Goal: Information Seeking & Learning: Learn about a topic

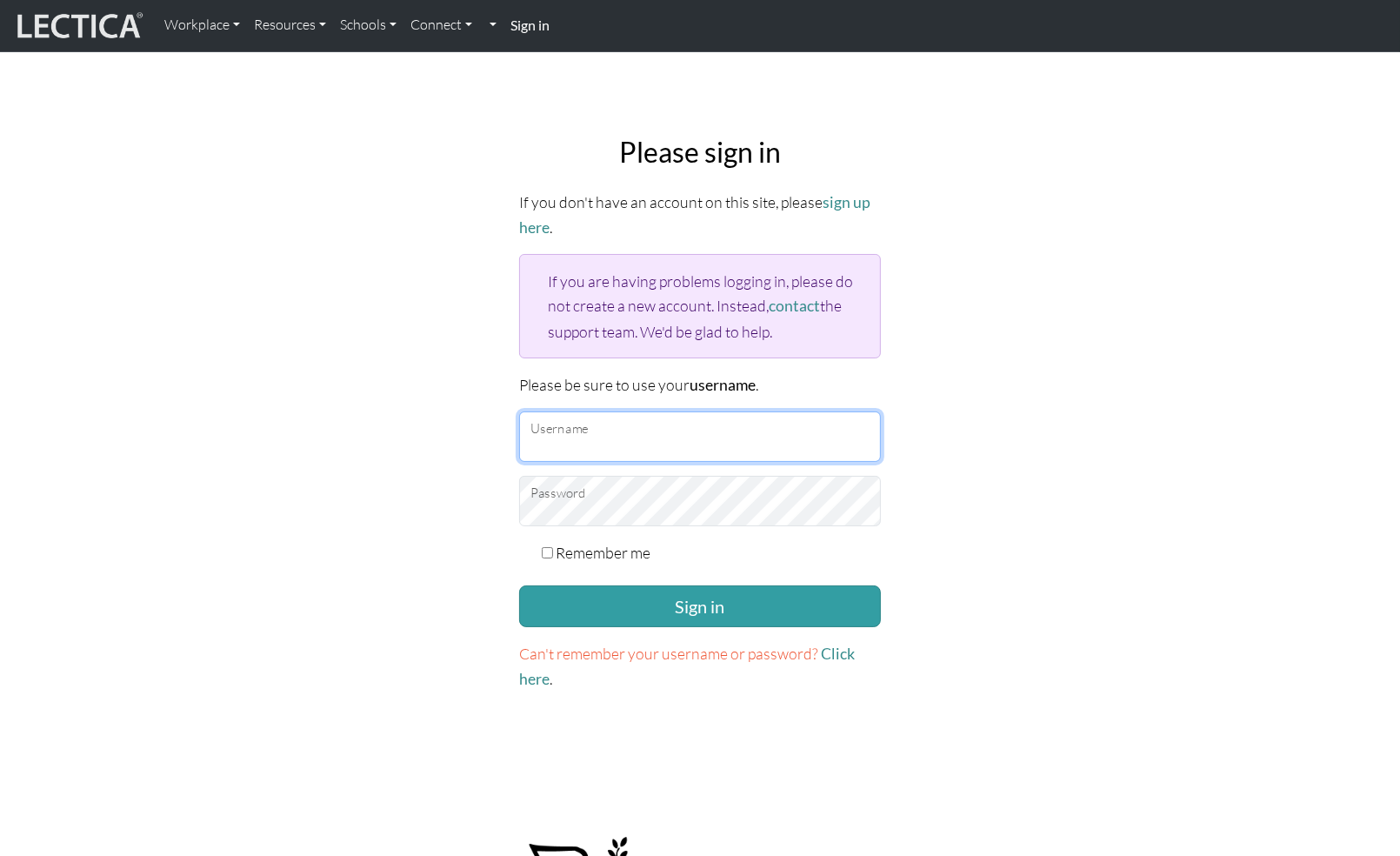
click at [590, 425] on input "Username" at bounding box center [700, 437] width 362 height 51
type input "gowron@google.com"
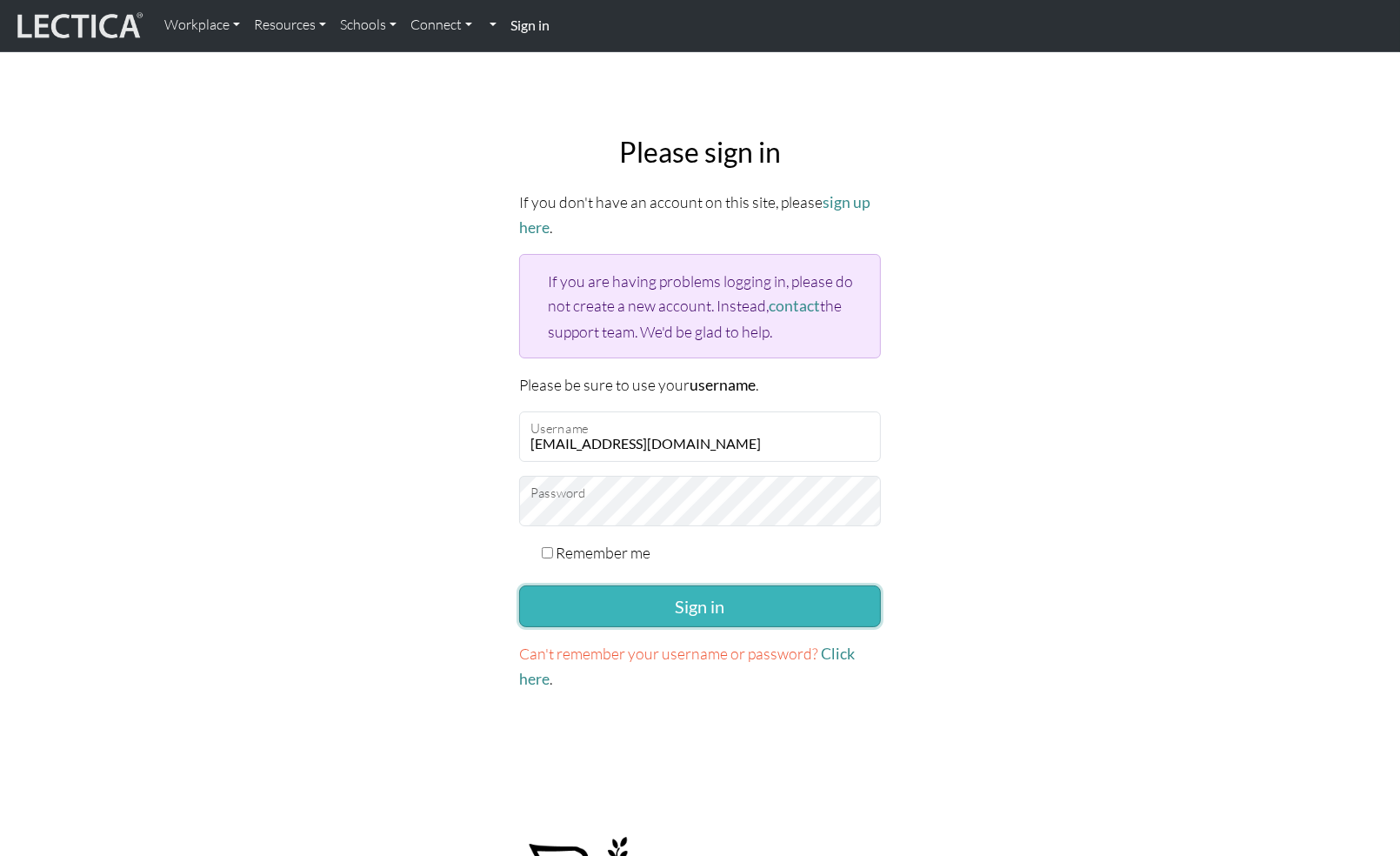
click at [669, 608] on button "Sign in" at bounding box center [700, 607] width 362 height 42
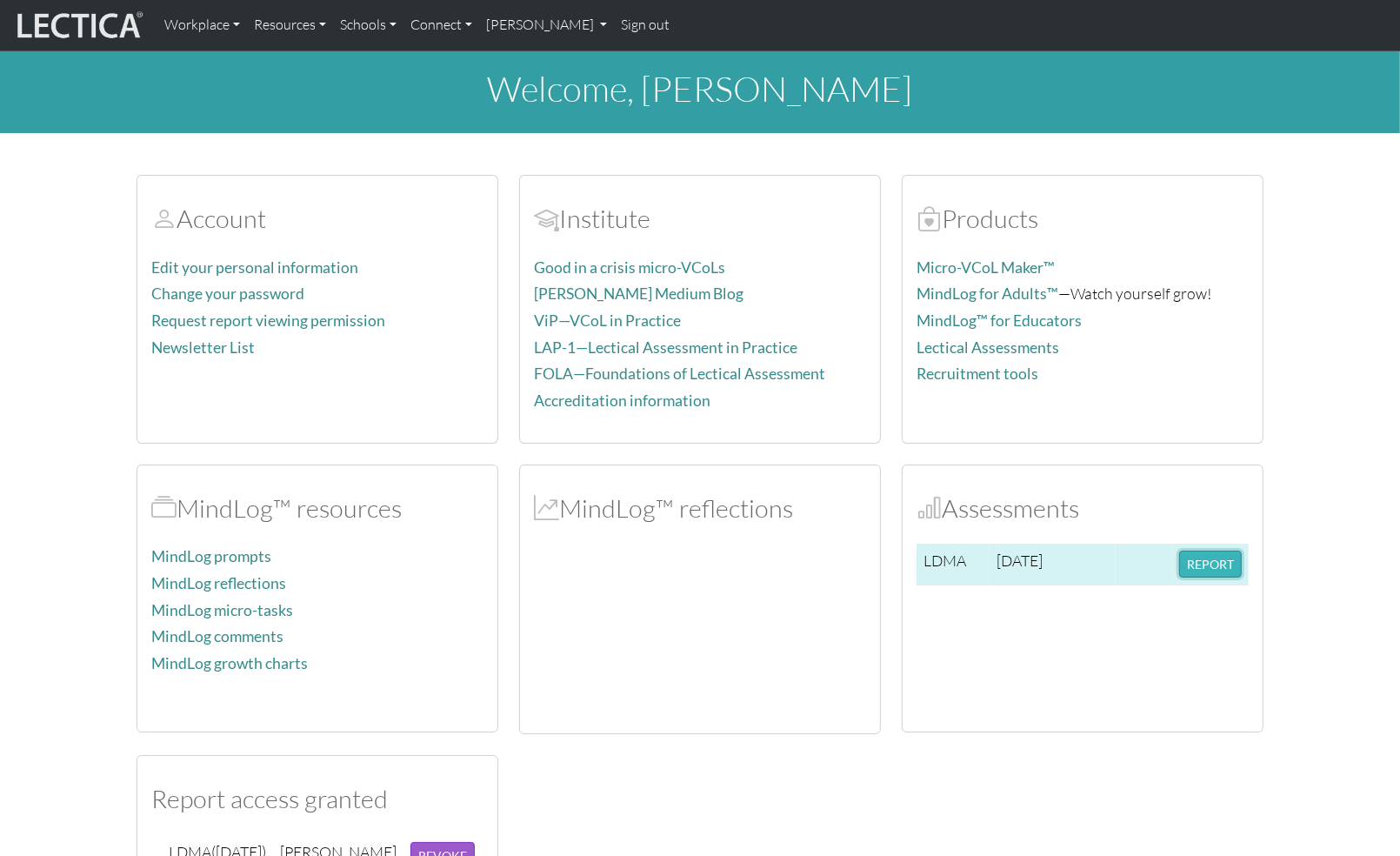
click at [1196, 564] on button "REPORT" at bounding box center [1210, 564] width 63 height 27
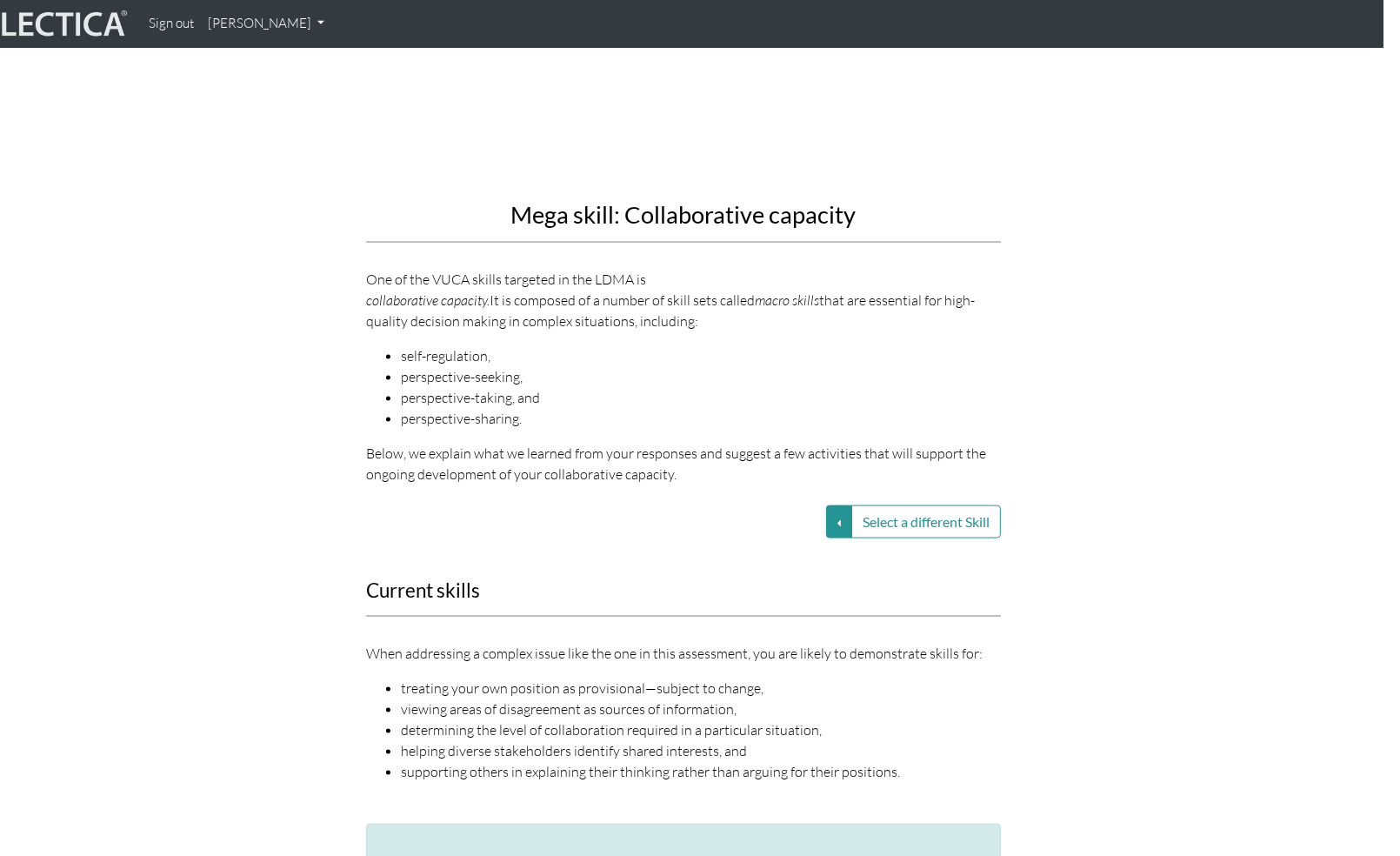
scroll to position [1950, 17]
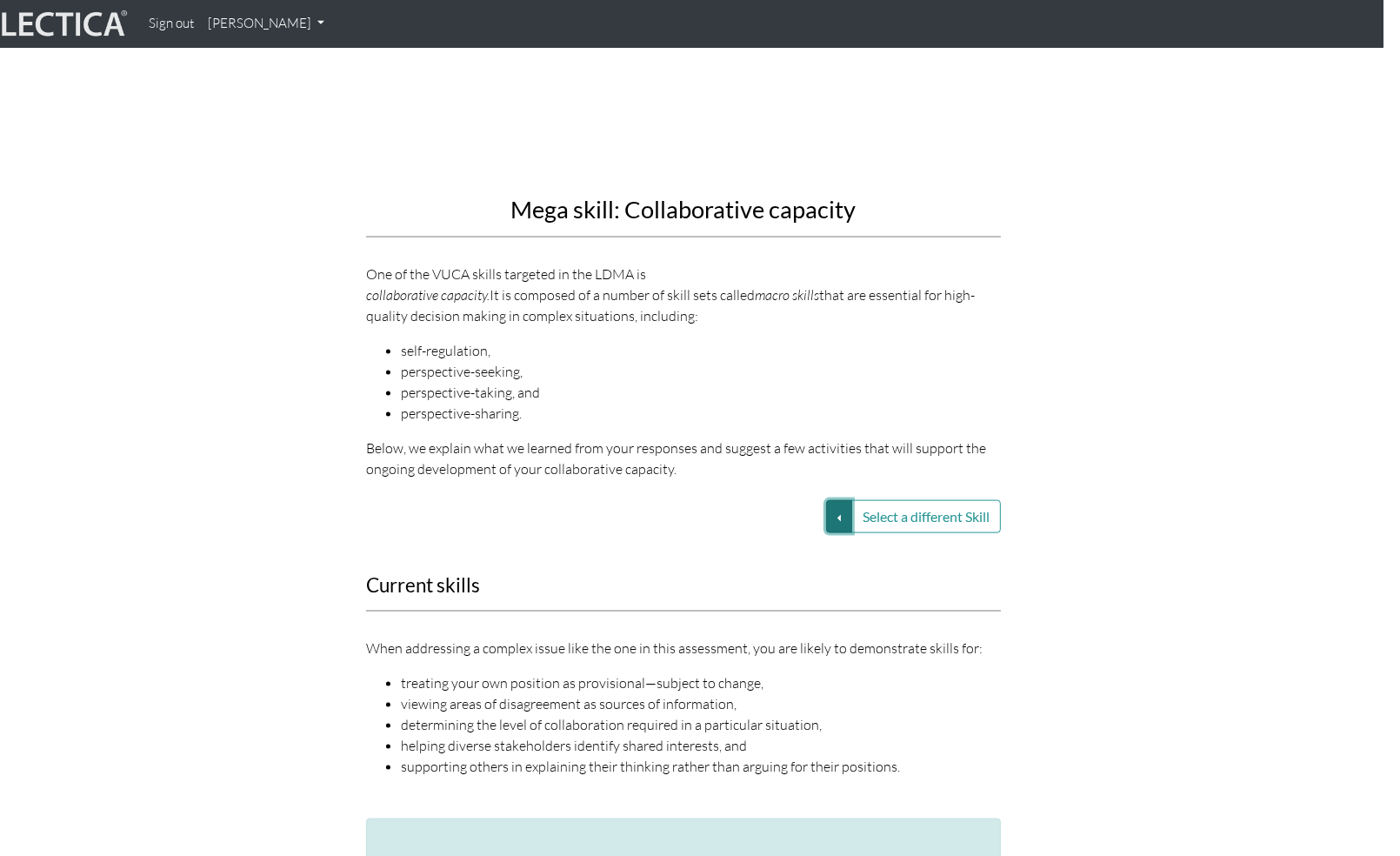
click at [842, 500] on button "Select a different Skill" at bounding box center [839, 517] width 26 height 33
click at [1081, 371] on div "Mega skill: Collaborative capacity One of the VUCA skills targeted in the LDMA …" at bounding box center [684, 106] width 991 height 774
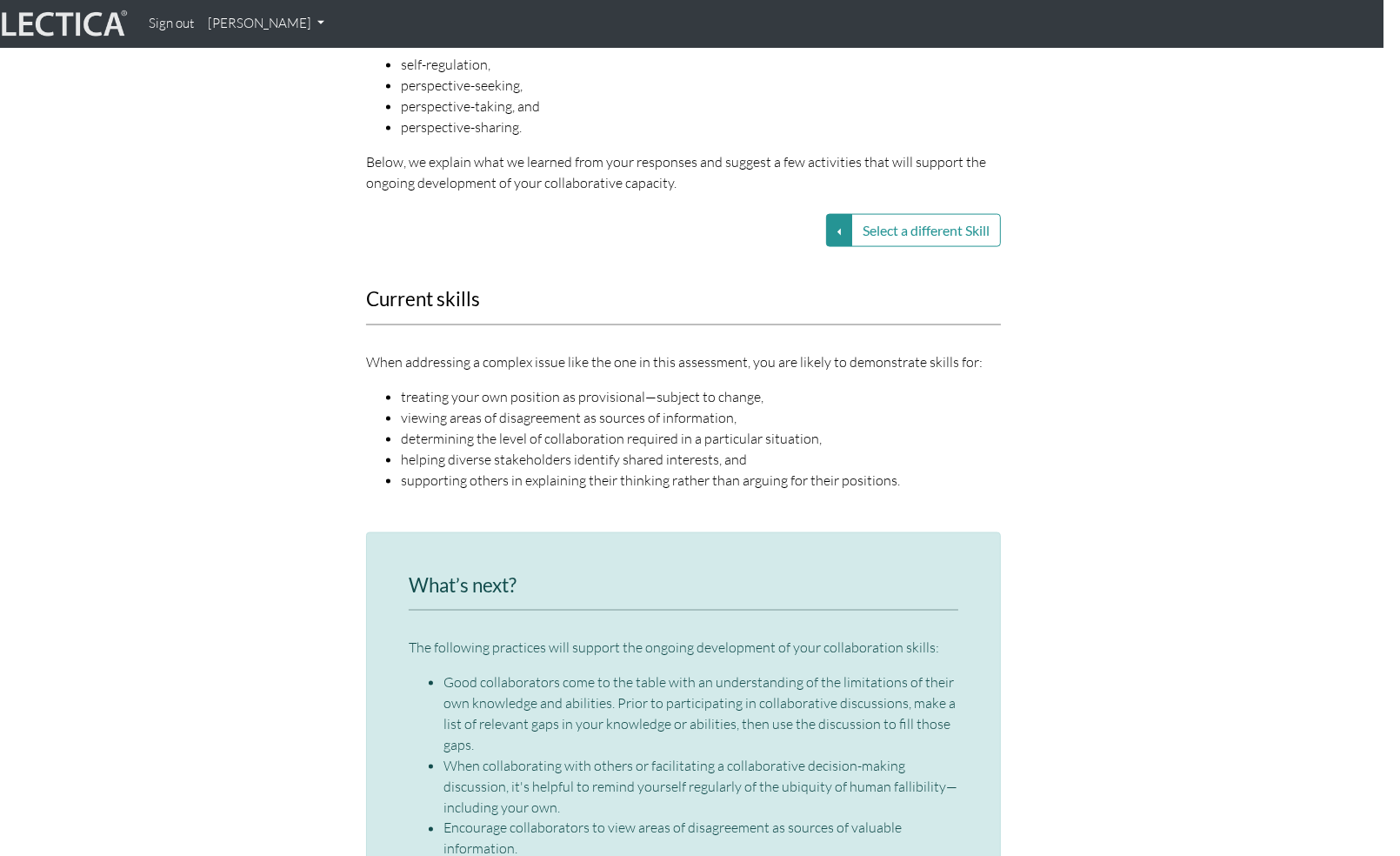
scroll to position [2239, 17]
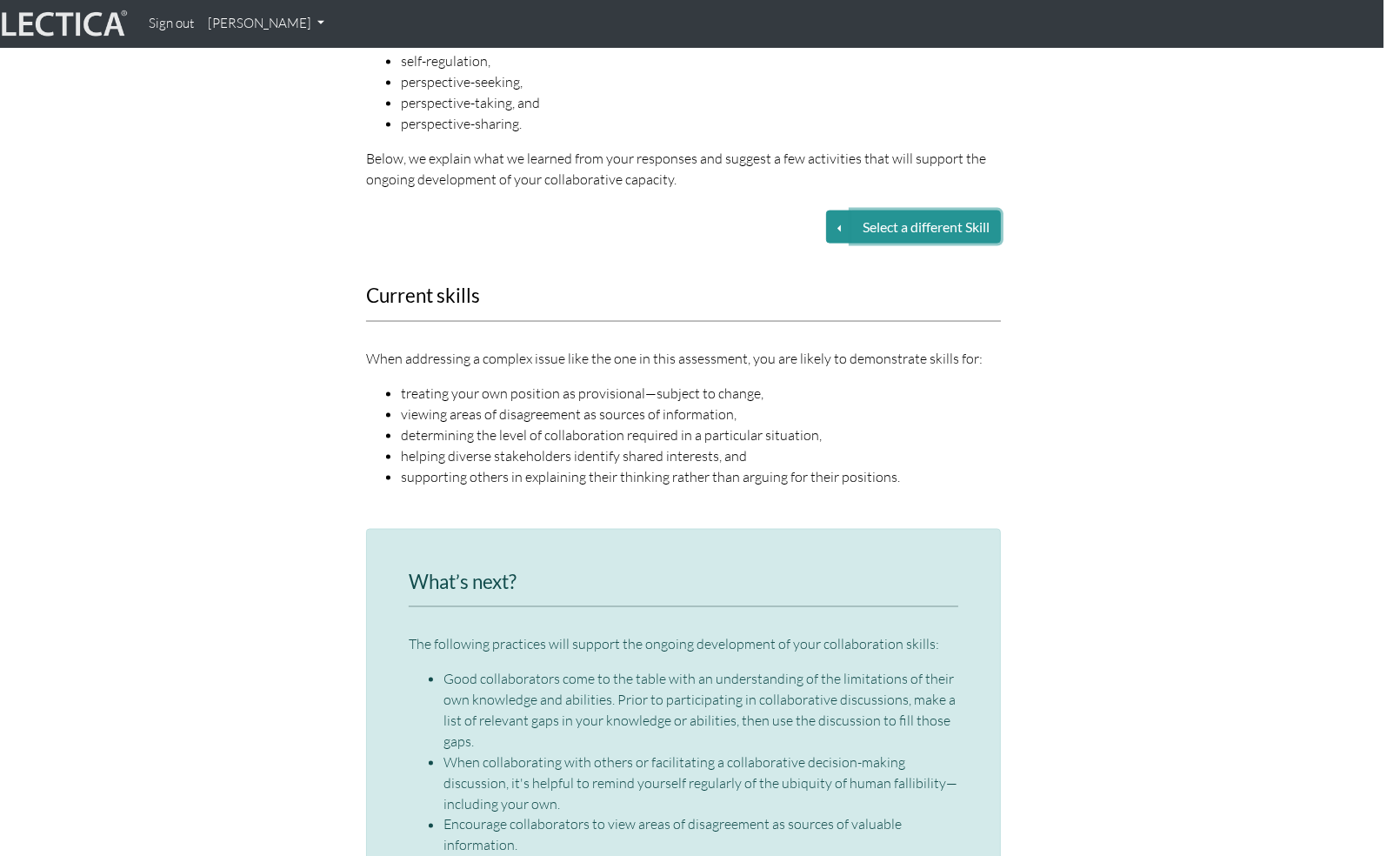
click at [888, 211] on button "Select a different Skill" at bounding box center [926, 228] width 150 height 33
click at [833, 211] on button "Select a different Skill" at bounding box center [839, 228] width 26 height 33
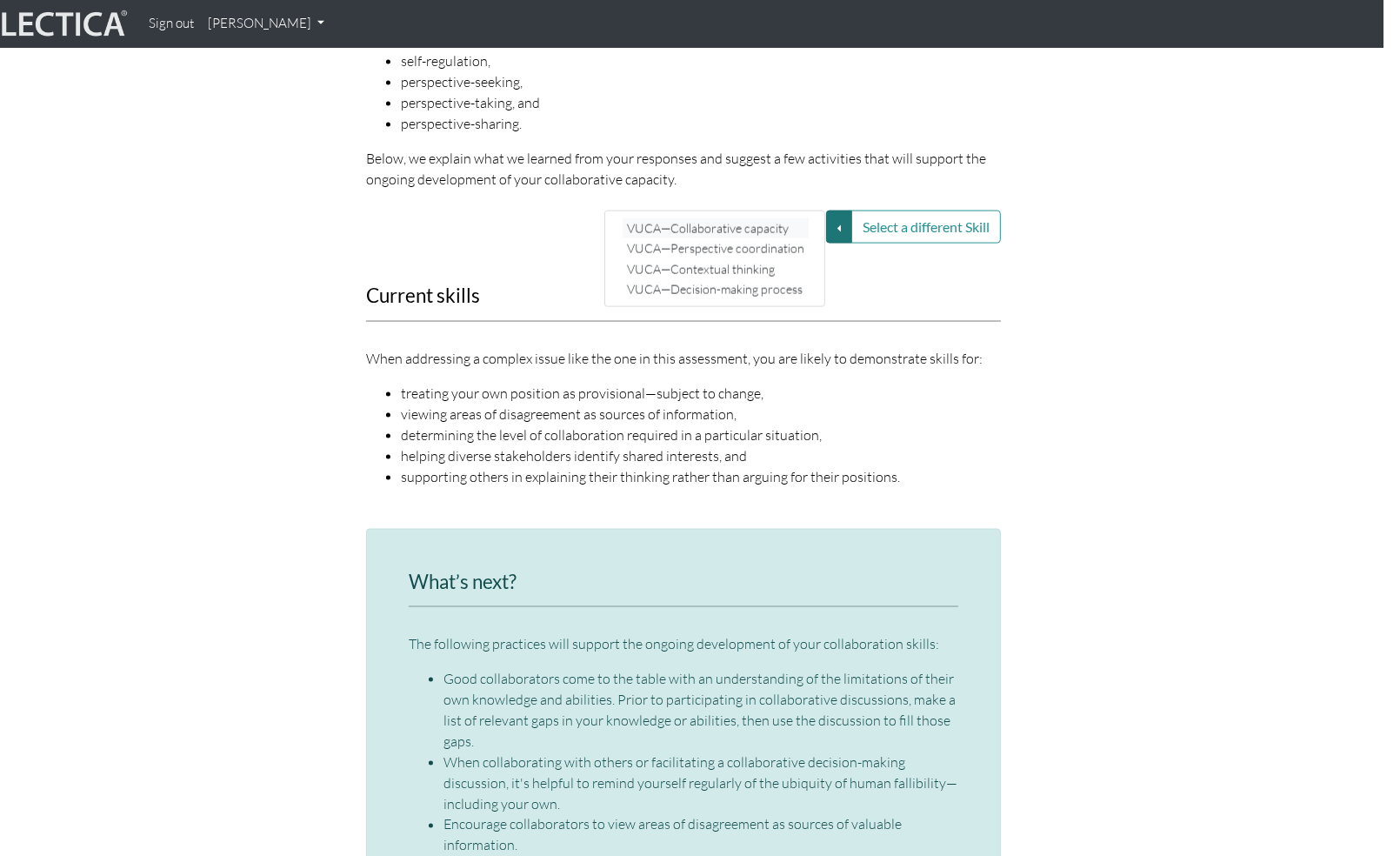
click at [771, 219] on link "VUCA—Collaborative capacity" at bounding box center [716, 228] width 186 height 20
click at [831, 211] on button "Select a different Skill" at bounding box center [839, 228] width 26 height 33
click at [655, 219] on link "VUCA—Collaborative capacity" at bounding box center [716, 228] width 186 height 20
click at [830, 211] on button "Select a different Skill" at bounding box center [839, 228] width 26 height 33
click at [677, 279] on link "VUCA—Decision-making process" at bounding box center [716, 289] width 186 height 20
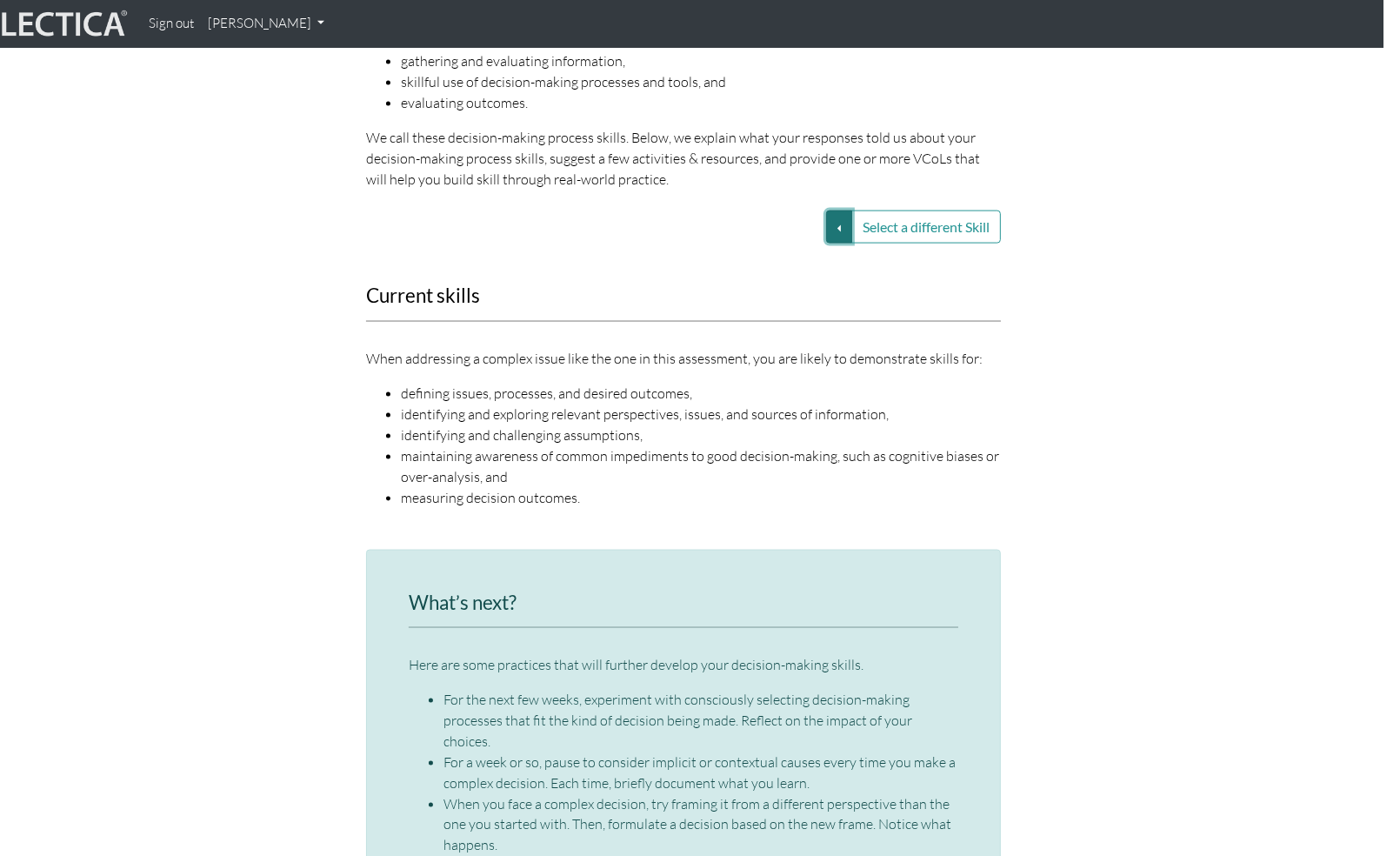
click at [831, 211] on button "Select a different Skill" at bounding box center [839, 228] width 26 height 33
click at [734, 219] on link "VUCA—Collaborative capacity" at bounding box center [716, 228] width 186 height 20
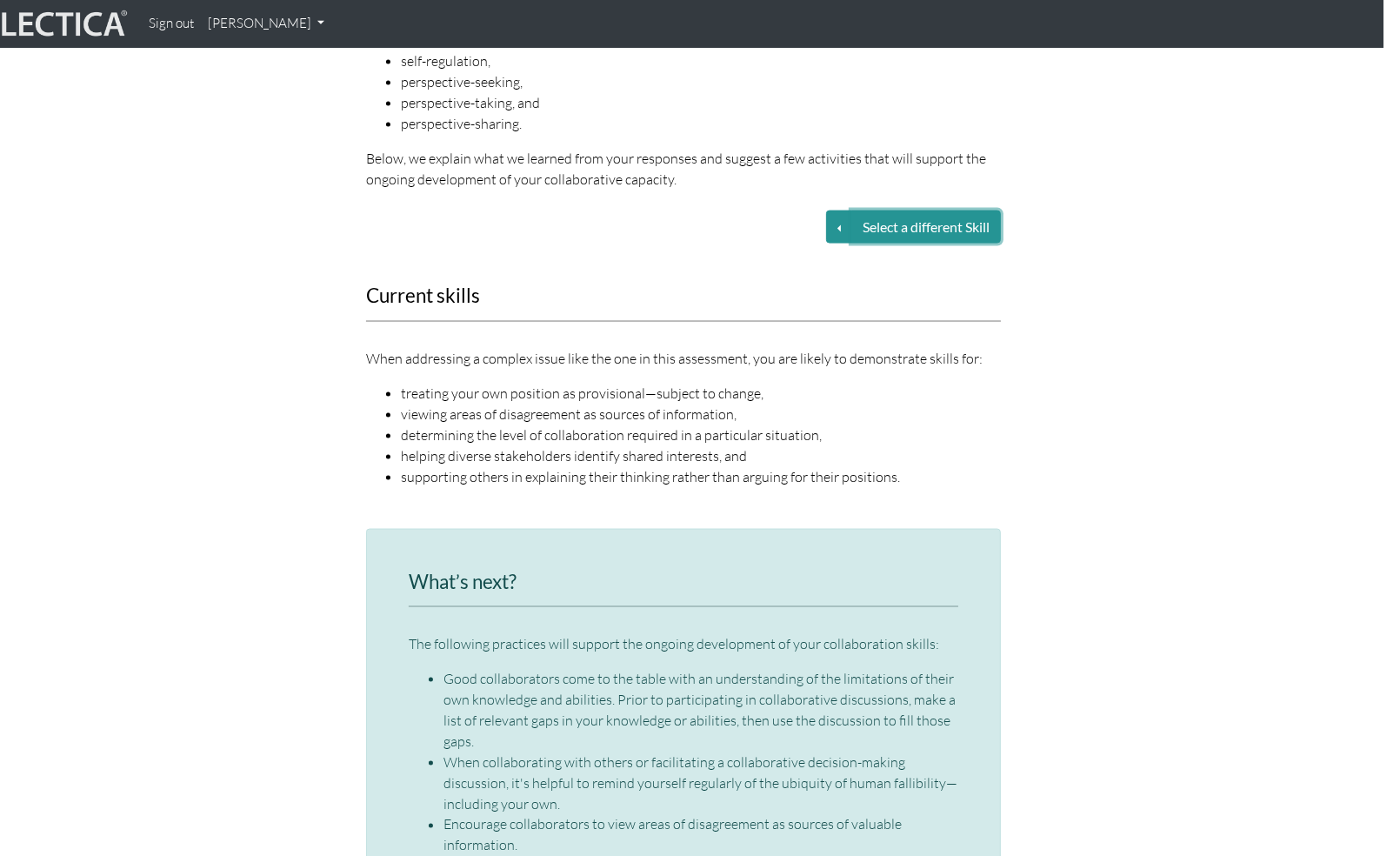
click at [946, 211] on button "Select a different Skill" at bounding box center [926, 228] width 150 height 33
click at [827, 211] on button "Select a different Skill" at bounding box center [839, 228] width 26 height 33
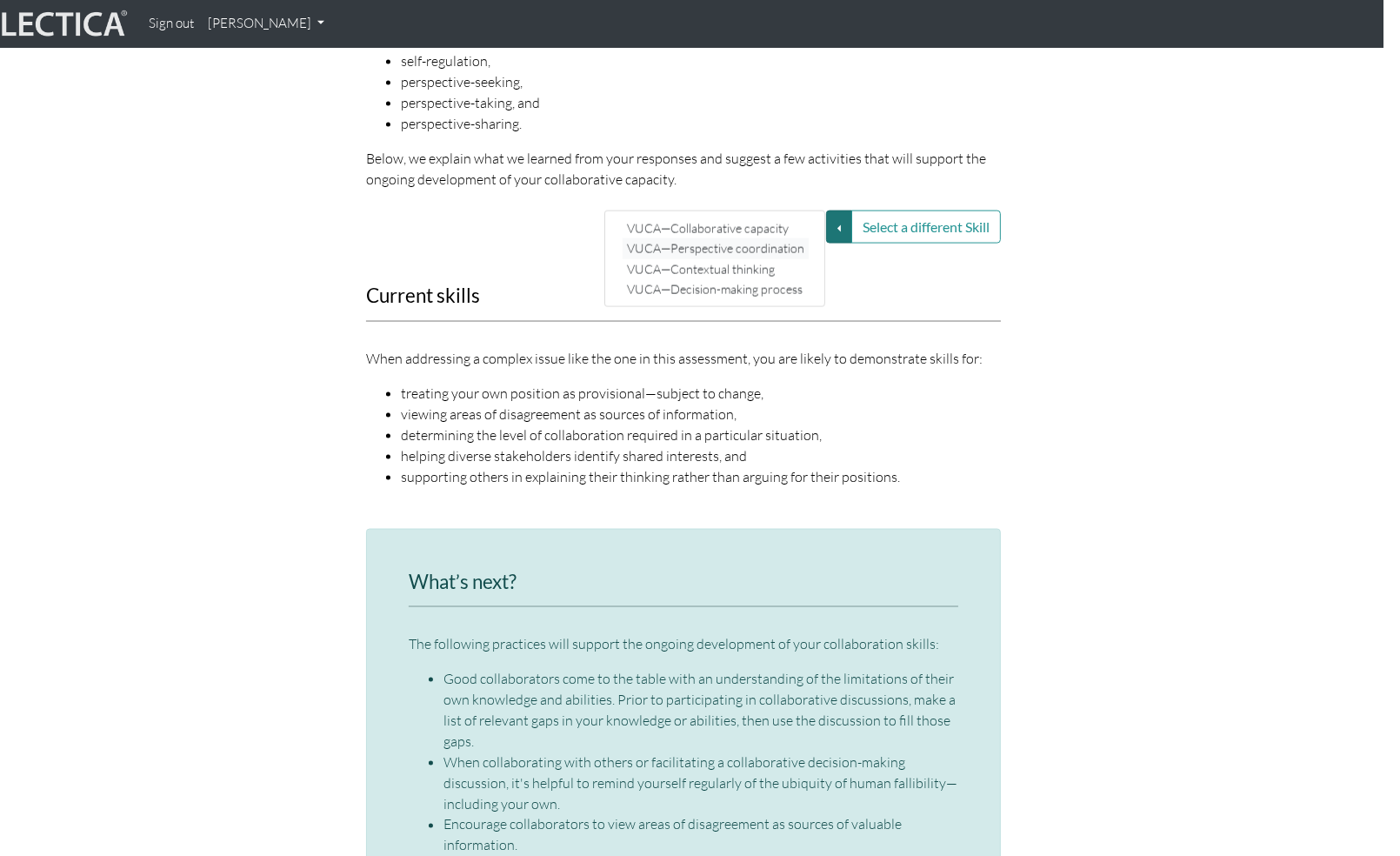
click at [754, 238] on link "VUCA—Perspective coordination" at bounding box center [716, 248] width 186 height 20
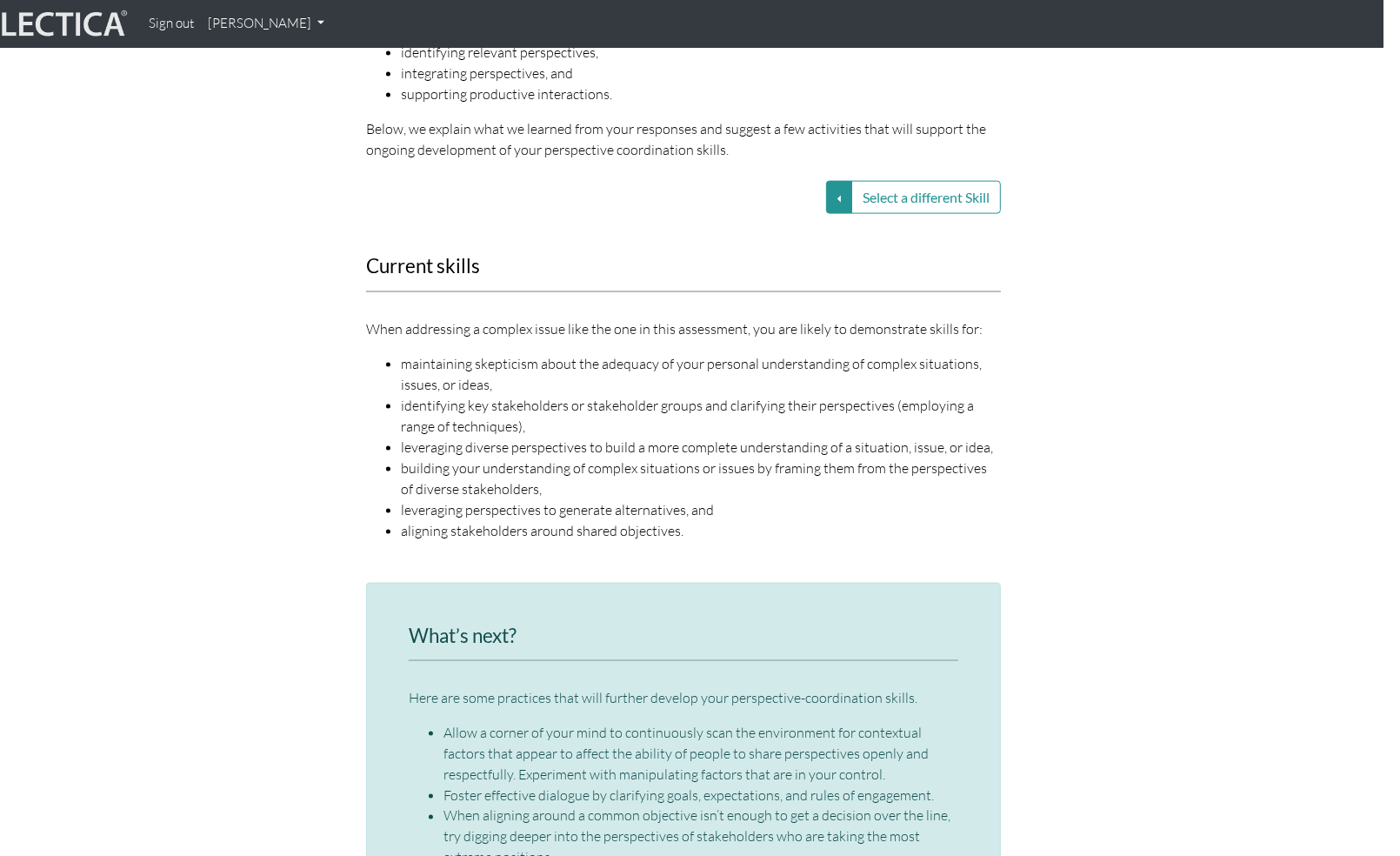
scroll to position [2248, 17]
click at [831, 181] on button "Select a different Skill" at bounding box center [839, 198] width 26 height 33
click at [732, 228] on link "VUCA—Contextual thinking" at bounding box center [716, 238] width 186 height 20
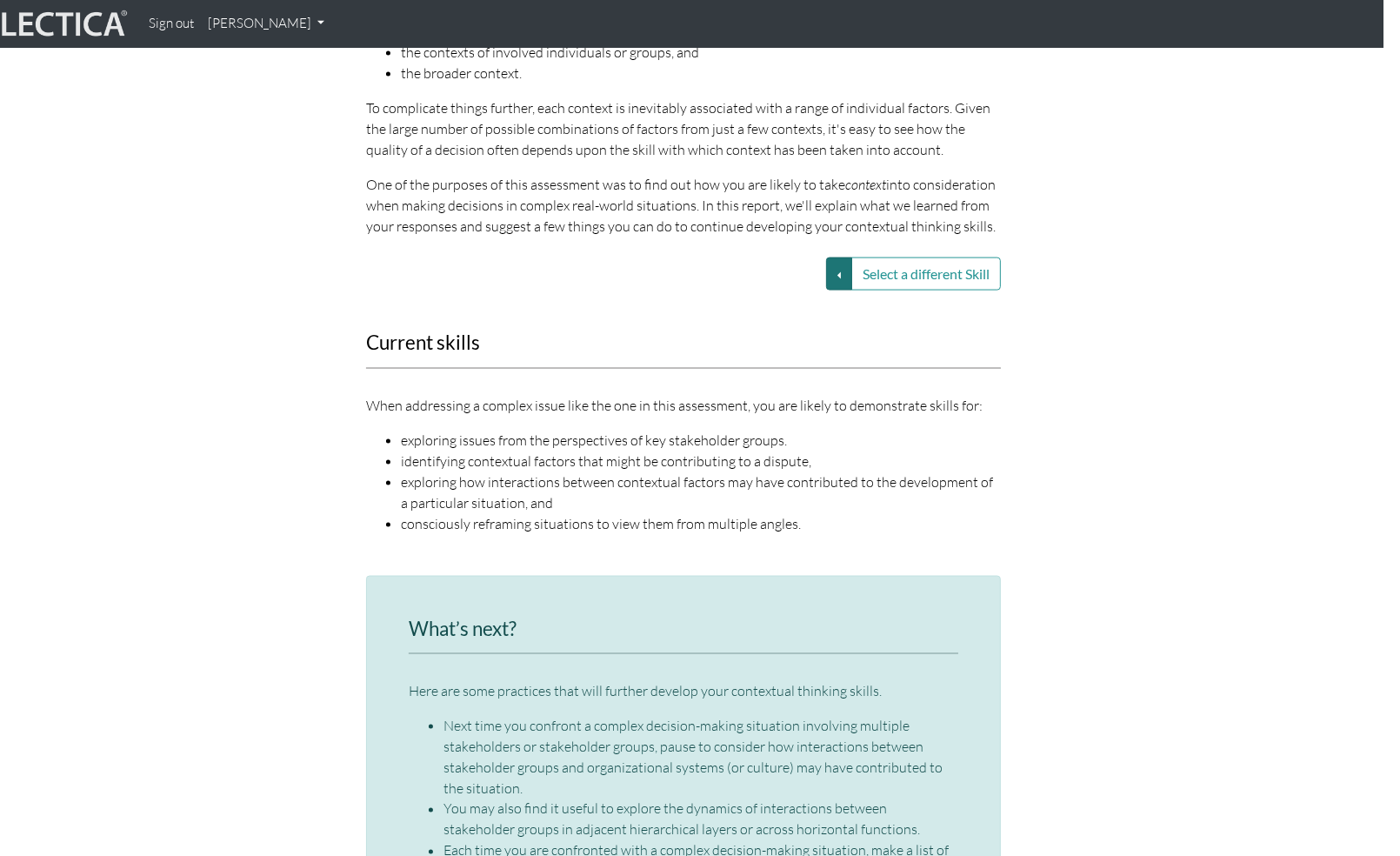
click at [833, 257] on button "Select a different Skill" at bounding box center [839, 274] width 26 height 33
click at [725, 326] on link "VUCA—Decision-making process" at bounding box center [716, 336] width 186 height 20
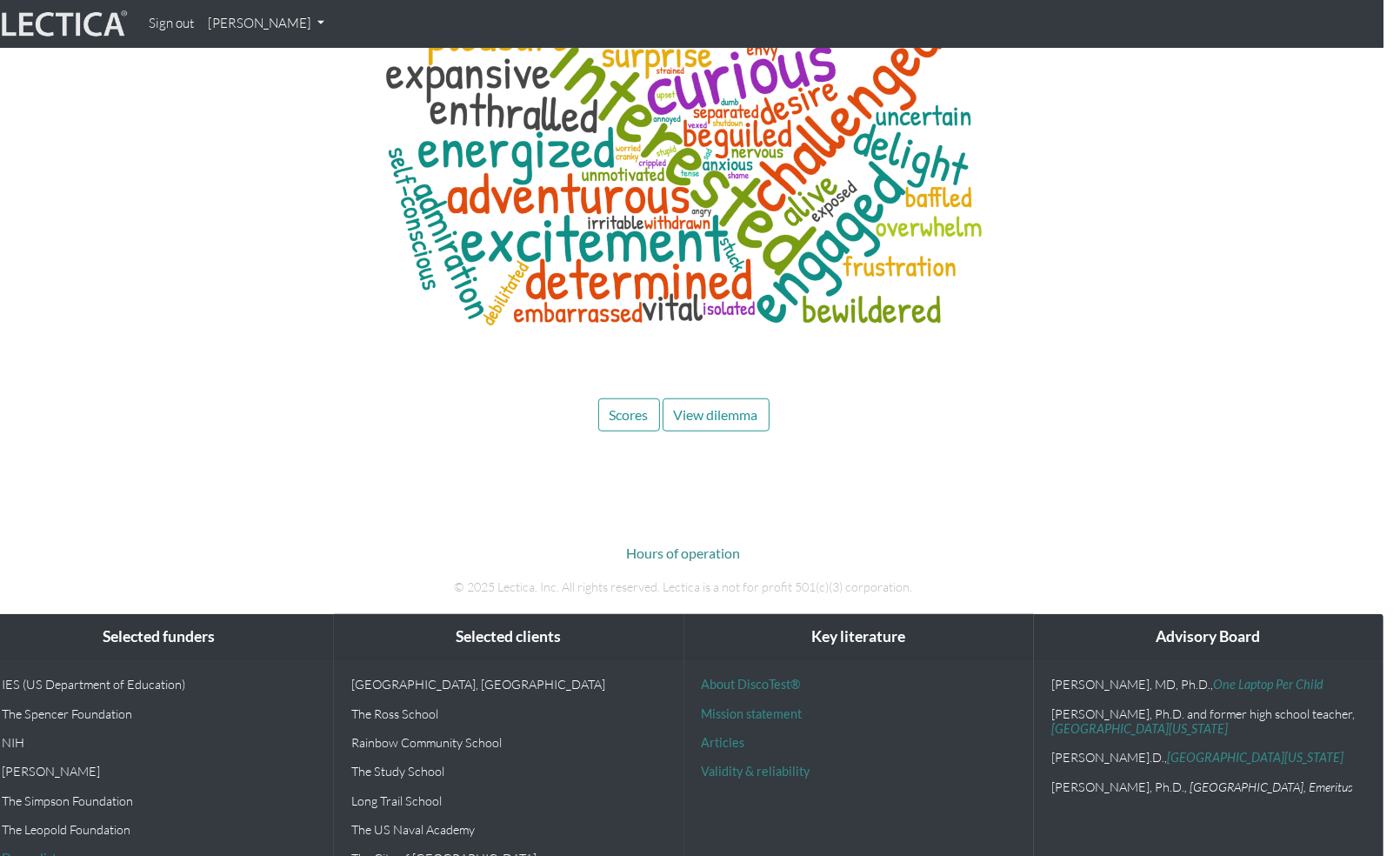
scroll to position [7104, 17]
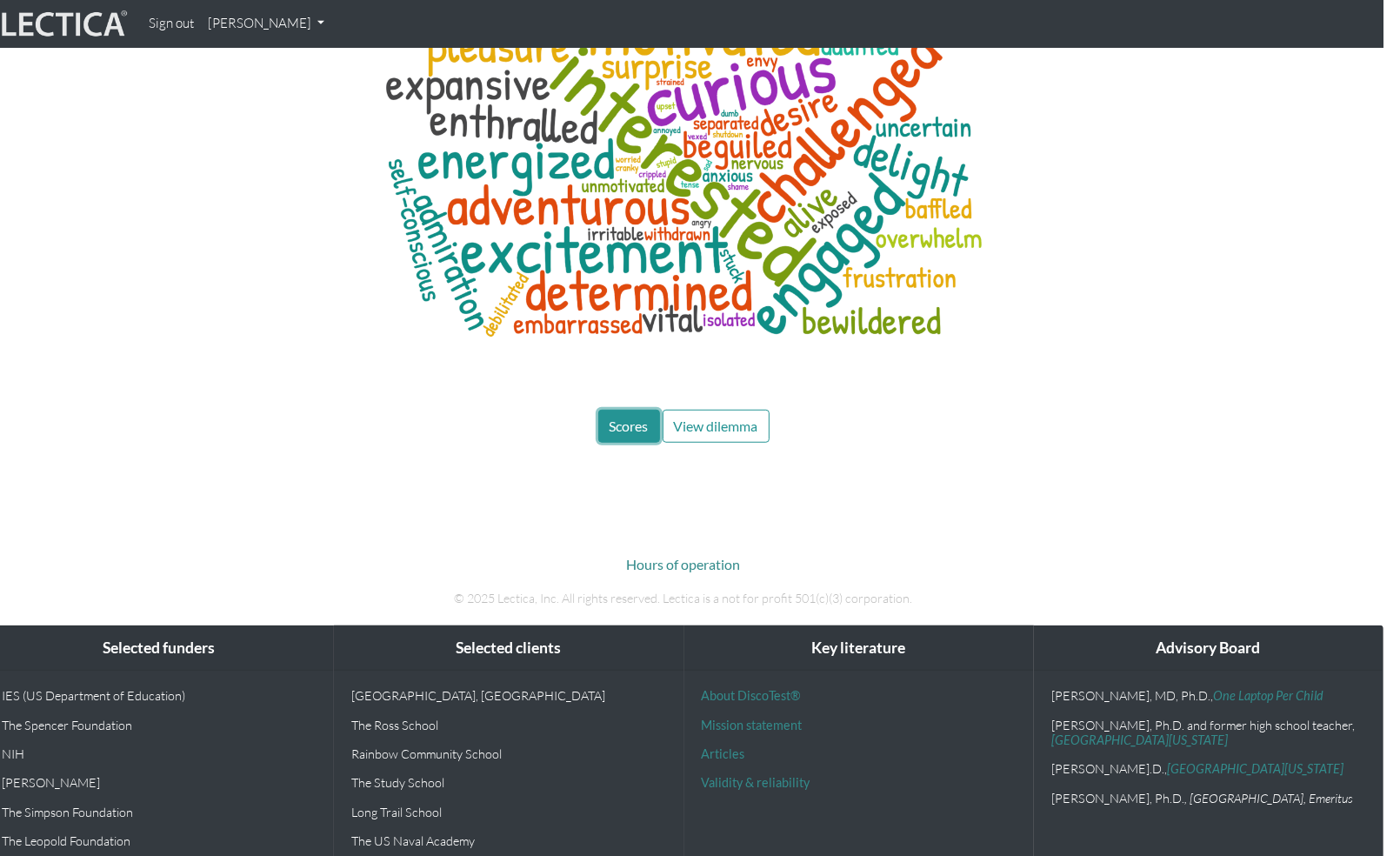
click at [620, 410] on button "Scores" at bounding box center [629, 426] width 62 height 33
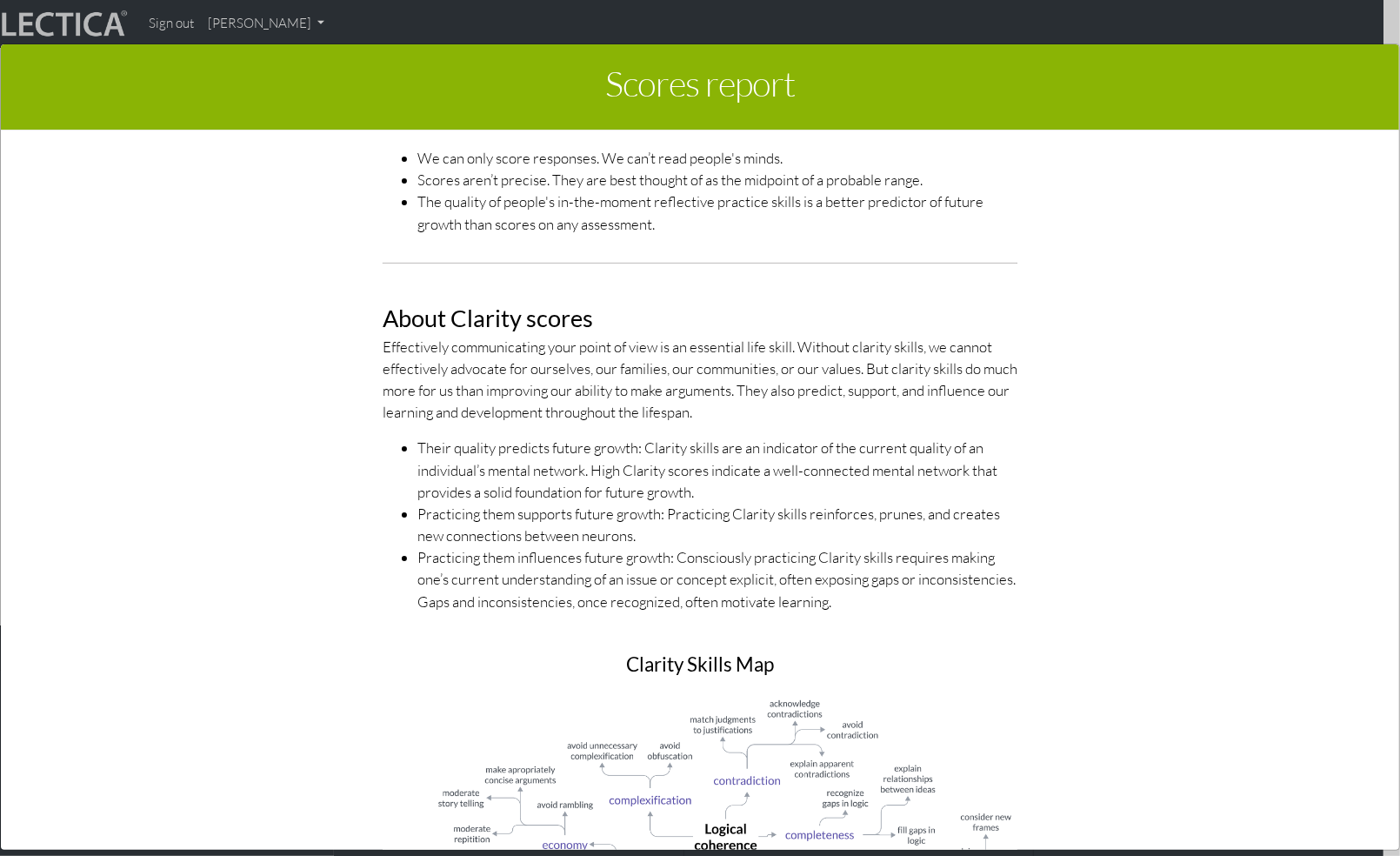
scroll to position [683, 0]
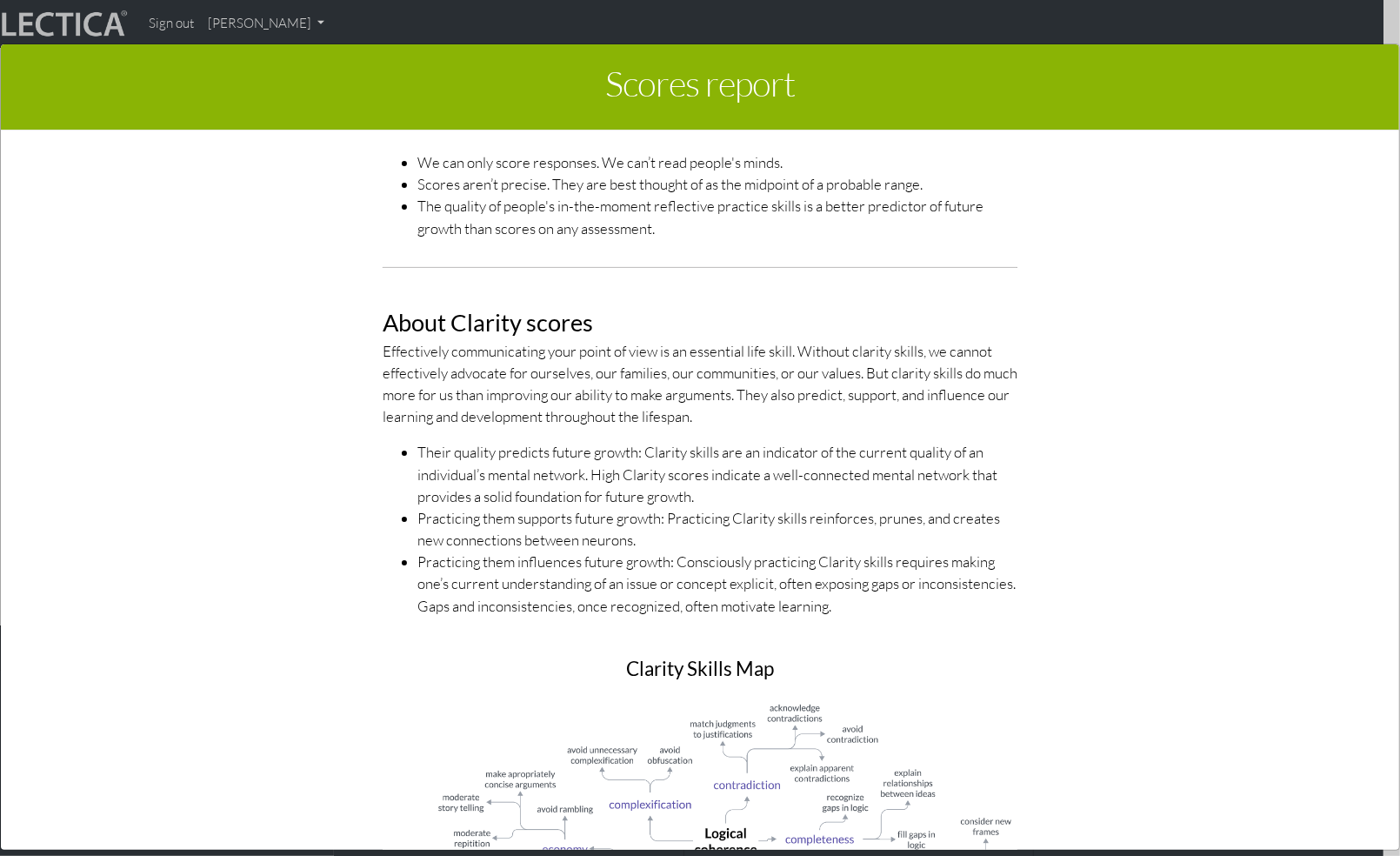
click at [1034, 373] on div "About Clarity scores Effectively communicating your point of view is an essenti…" at bounding box center [700, 834] width 991 height 1163
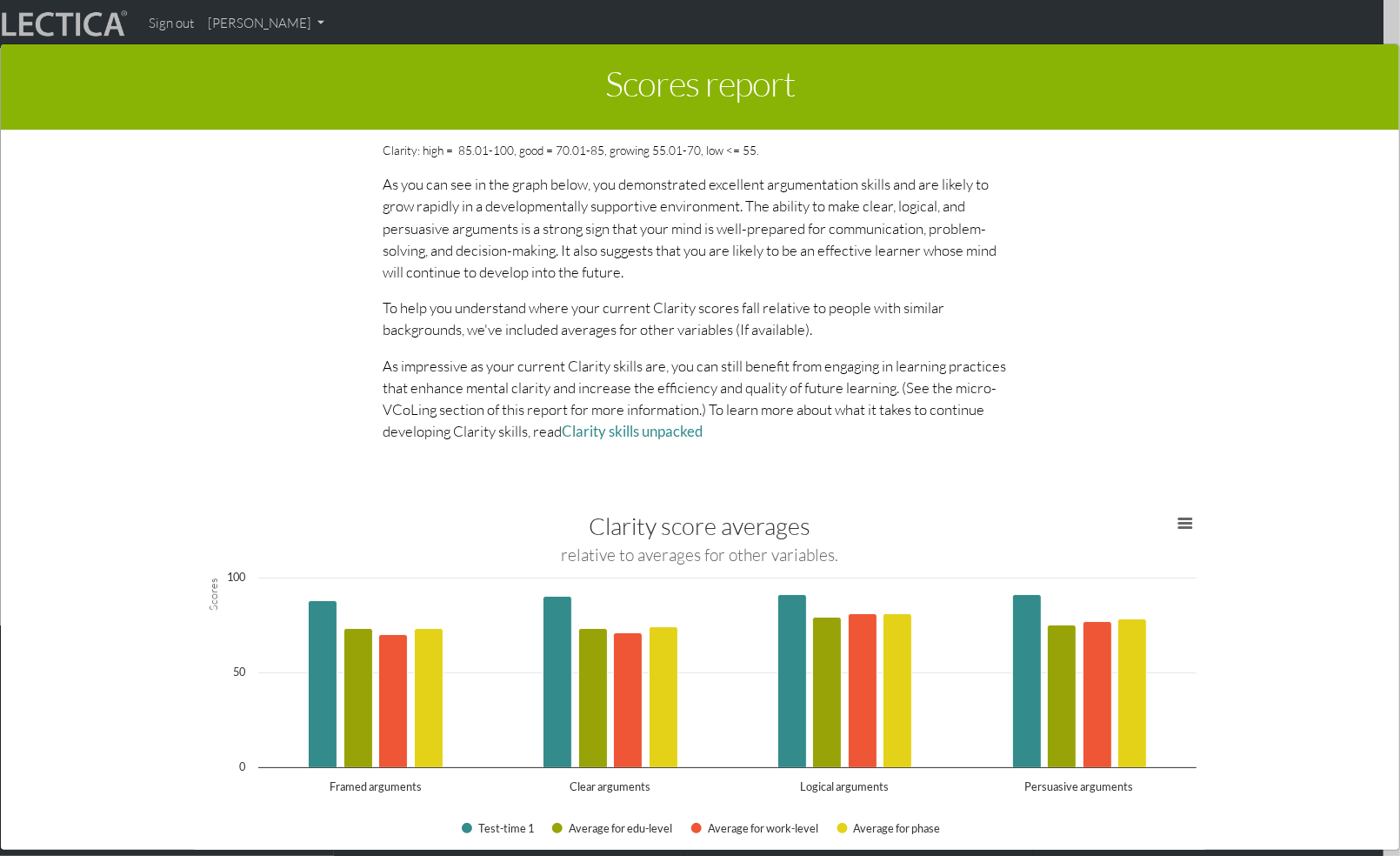
scroll to position [1645, 0]
click at [795, 439] on p "As impressive as your current Clarity skills are, you can still benefit from en…" at bounding box center [700, 397] width 635 height 88
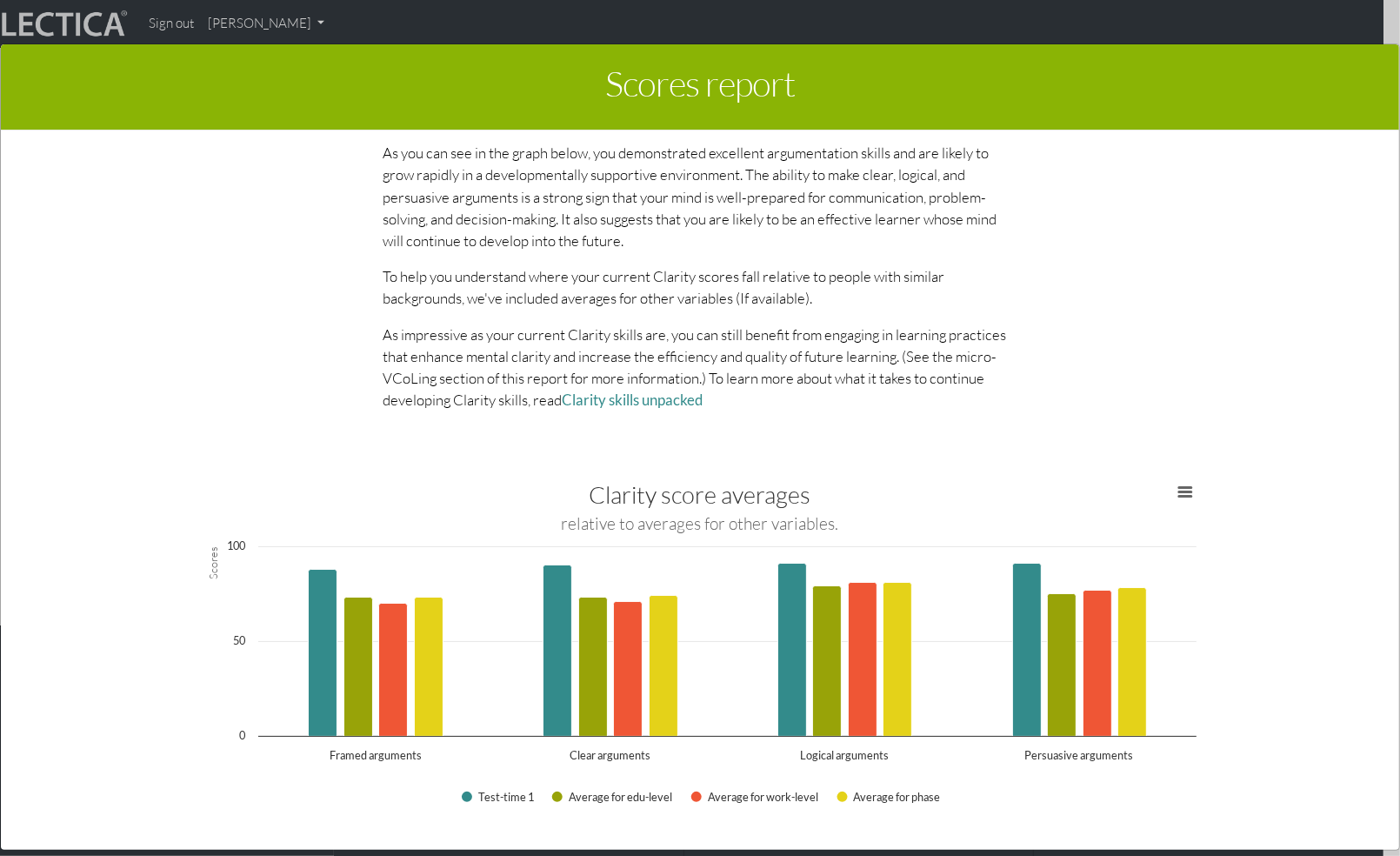
scroll to position [1684, 0]
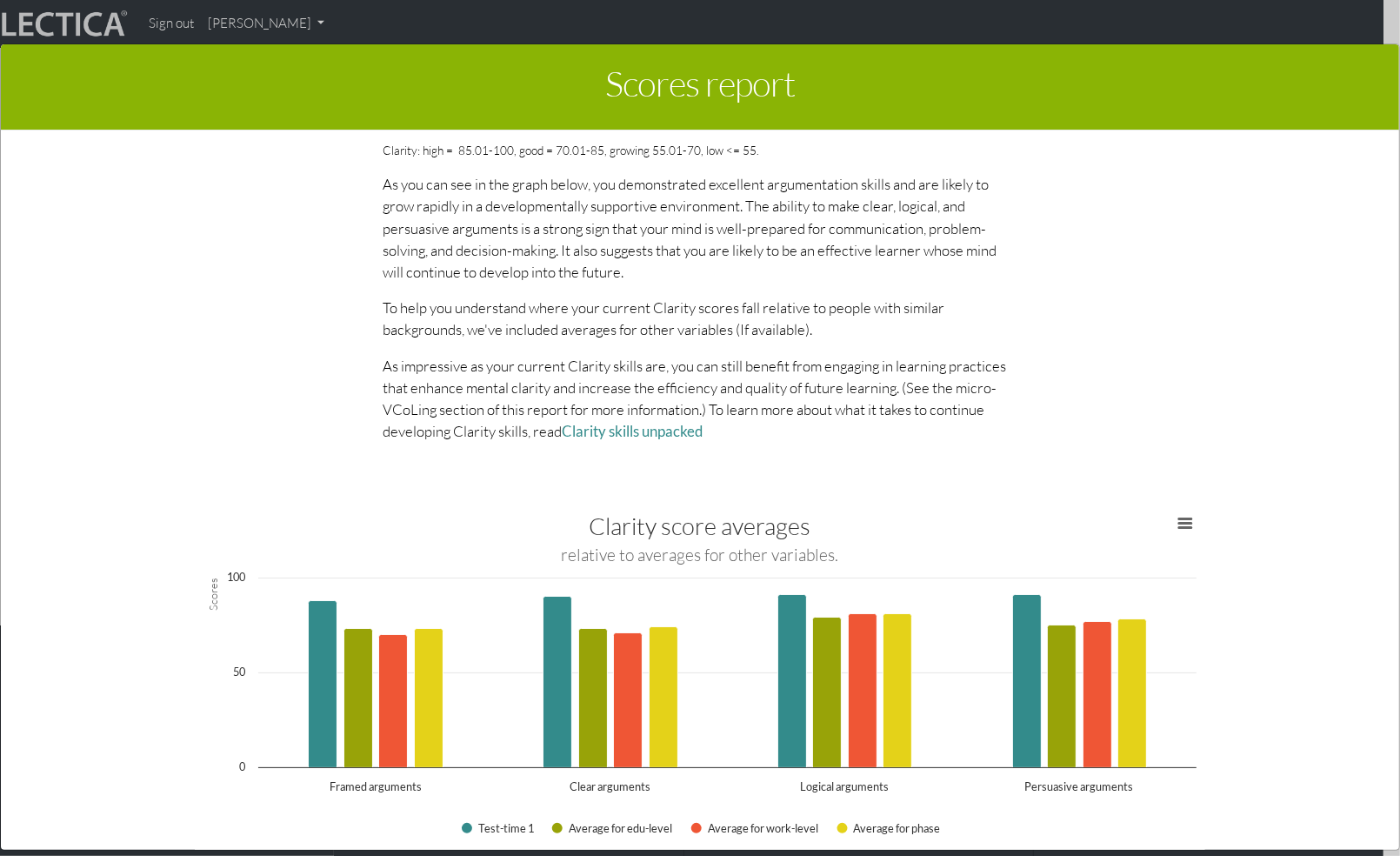
scroll to position [1661, 0]
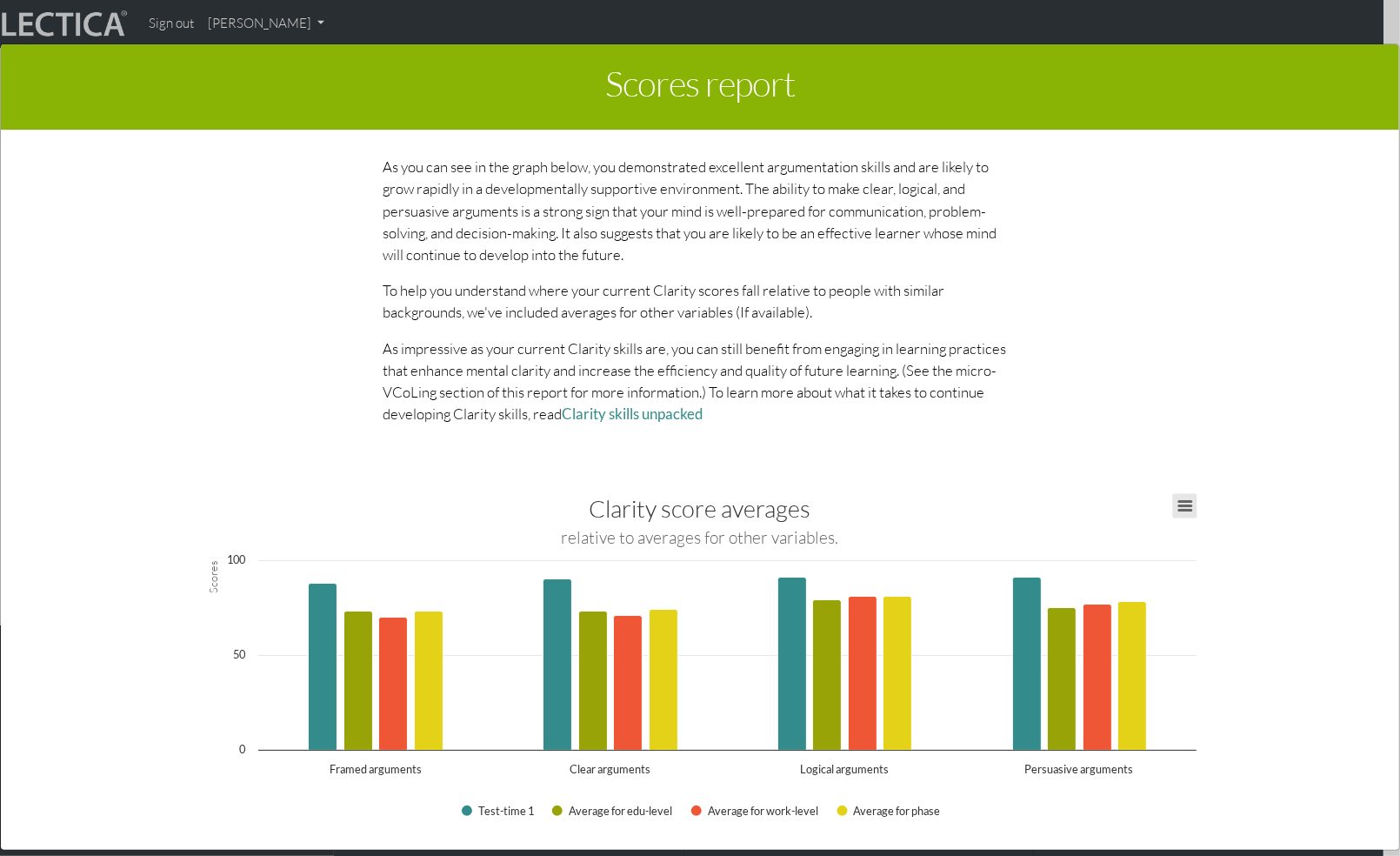
click at [1187, 505] on icon "Interactive chart" at bounding box center [1185, 506] width 12 height 9
click at [1274, 669] on div "This section of your report presents a summary of LDMA score results Here, you …" at bounding box center [700, 497] width 1315 height 706
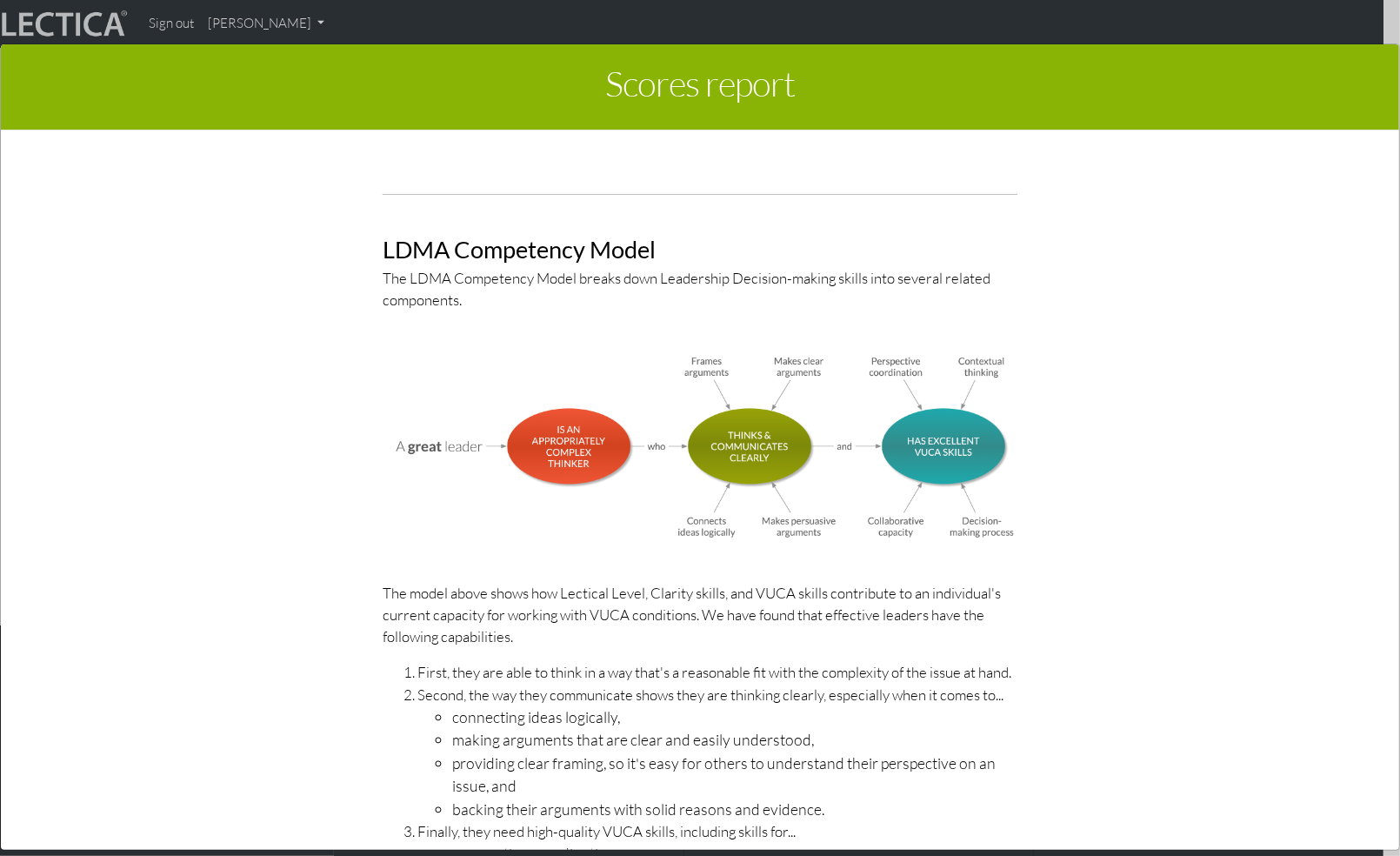
scroll to position [4978, 0]
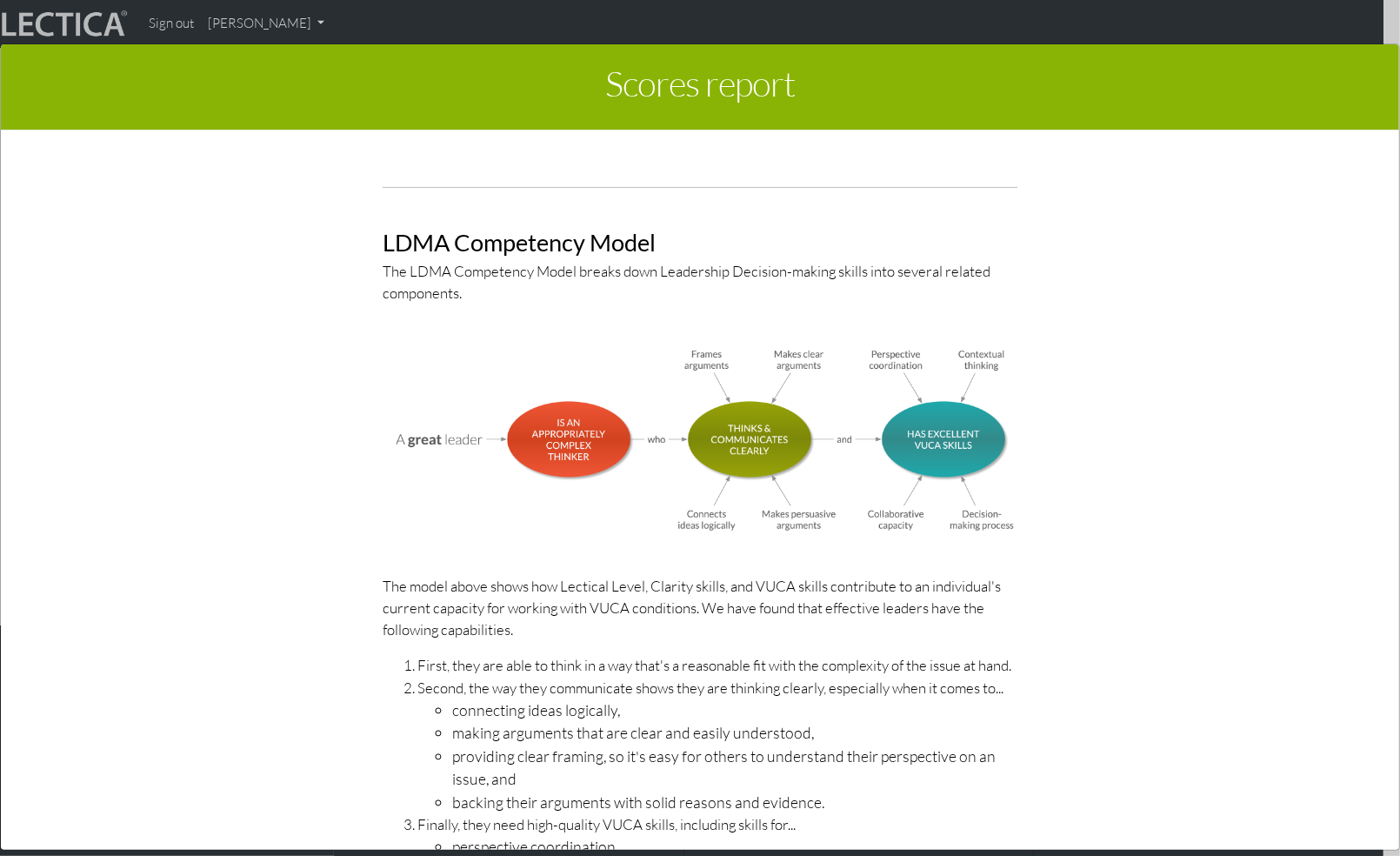
click at [369, 603] on div "LDMA Competency Model The LDMA Competency Model breaks down Leadership Decision…" at bounding box center [700, 808] width 661 height 1270
click at [362, 603] on div "LDMA Competency Model The LDMA Competency Model breaks down Leadership Decision…" at bounding box center [700, 808] width 991 height 1270
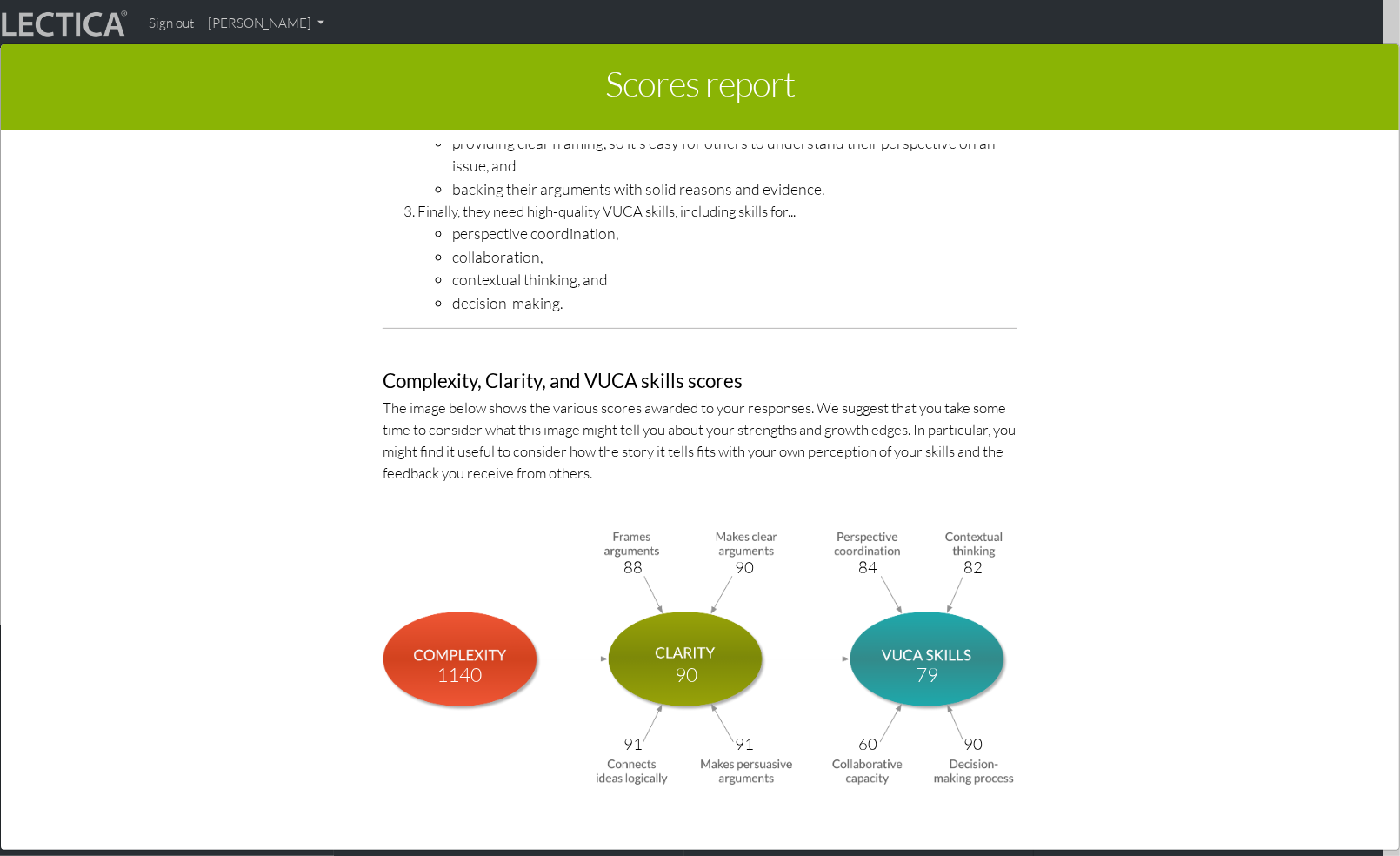
scroll to position [5591, 0]
click at [1093, 431] on div "LDMA Competency Model The LDMA Competency Model breaks down Leadership Decision…" at bounding box center [700, 195] width 991 height 1270
click at [1048, 464] on div "LDMA Competency Model The LDMA Competency Model breaks down Leadership Decision…" at bounding box center [700, 195] width 991 height 1270
click at [1072, 630] on div "LDMA Competency Model The LDMA Competency Model breaks down Leadership Decision…" at bounding box center [700, 195] width 991 height 1270
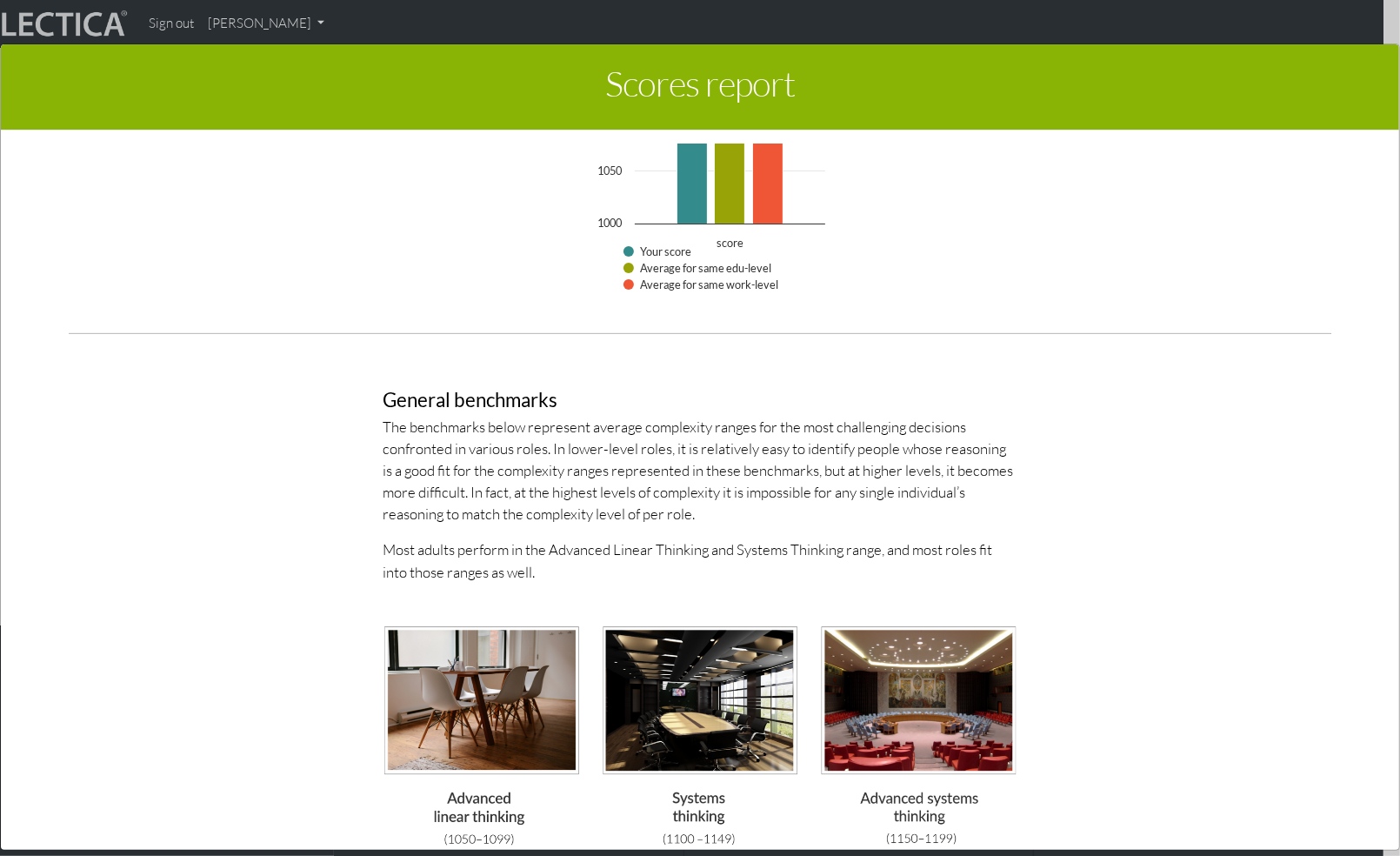
scroll to position [4264, 0]
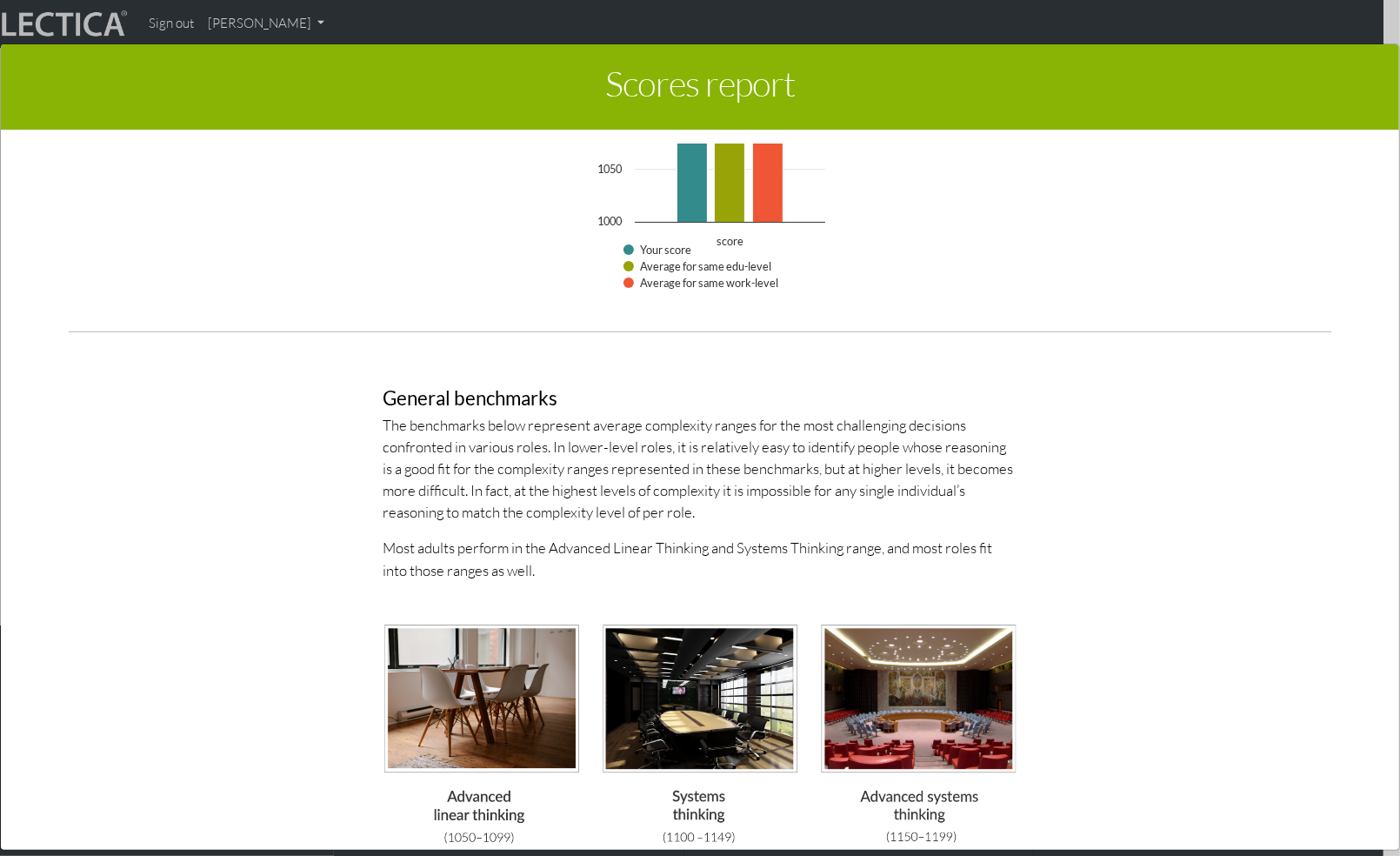
click at [795, 516] on p "The benchmarks below represent average complexity ranges for the most challengi…" at bounding box center [700, 469] width 635 height 110
click at [1094, 509] on div "General benchmarks The benchmarks below represent average complexity ranges for…" at bounding box center [700, 616] width 991 height 540
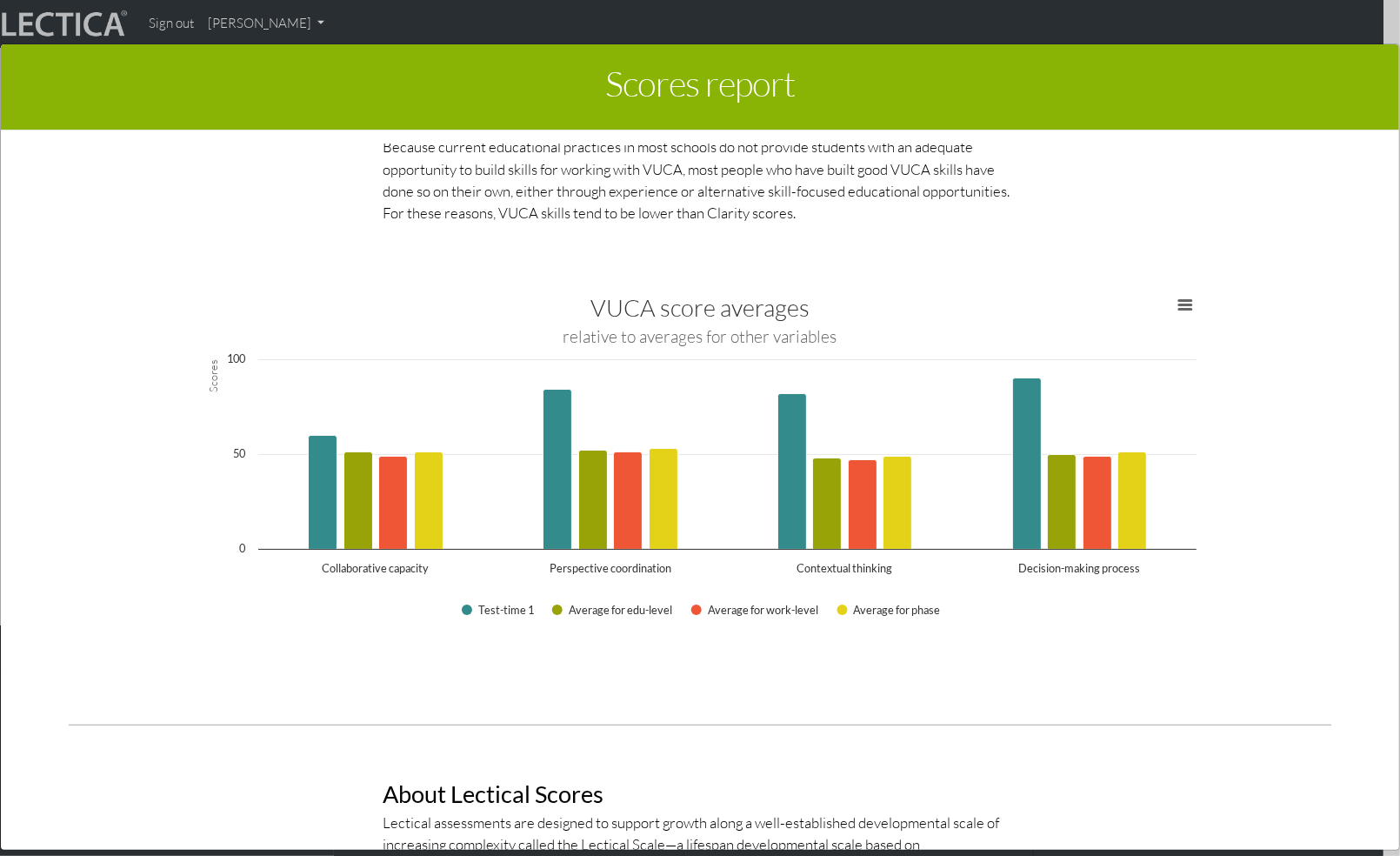
scroll to position [2887, 0]
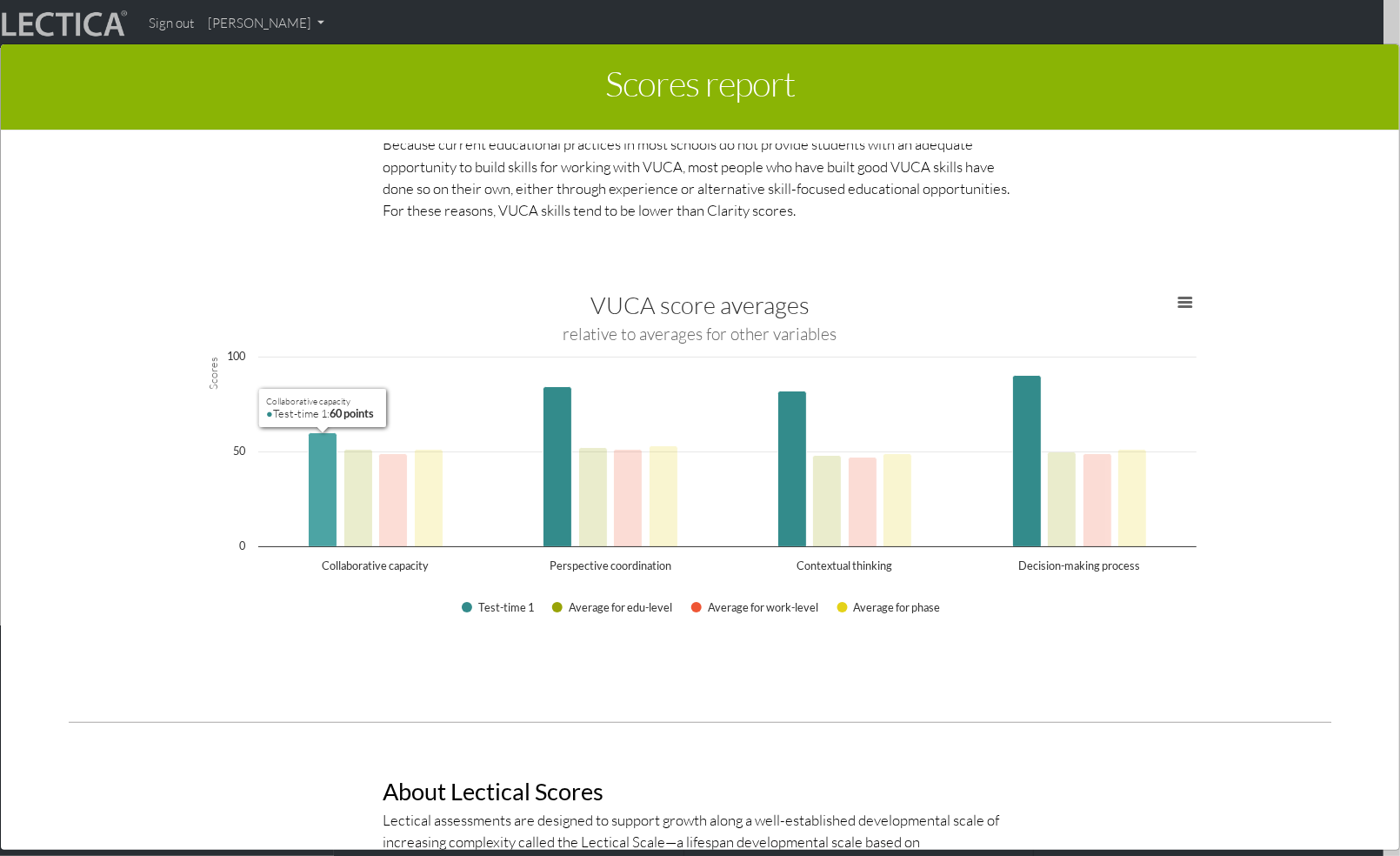
click at [316, 486] on icon "Collaborative capacity, 60 points. Test-time 1." at bounding box center [322, 490] width 29 height 114
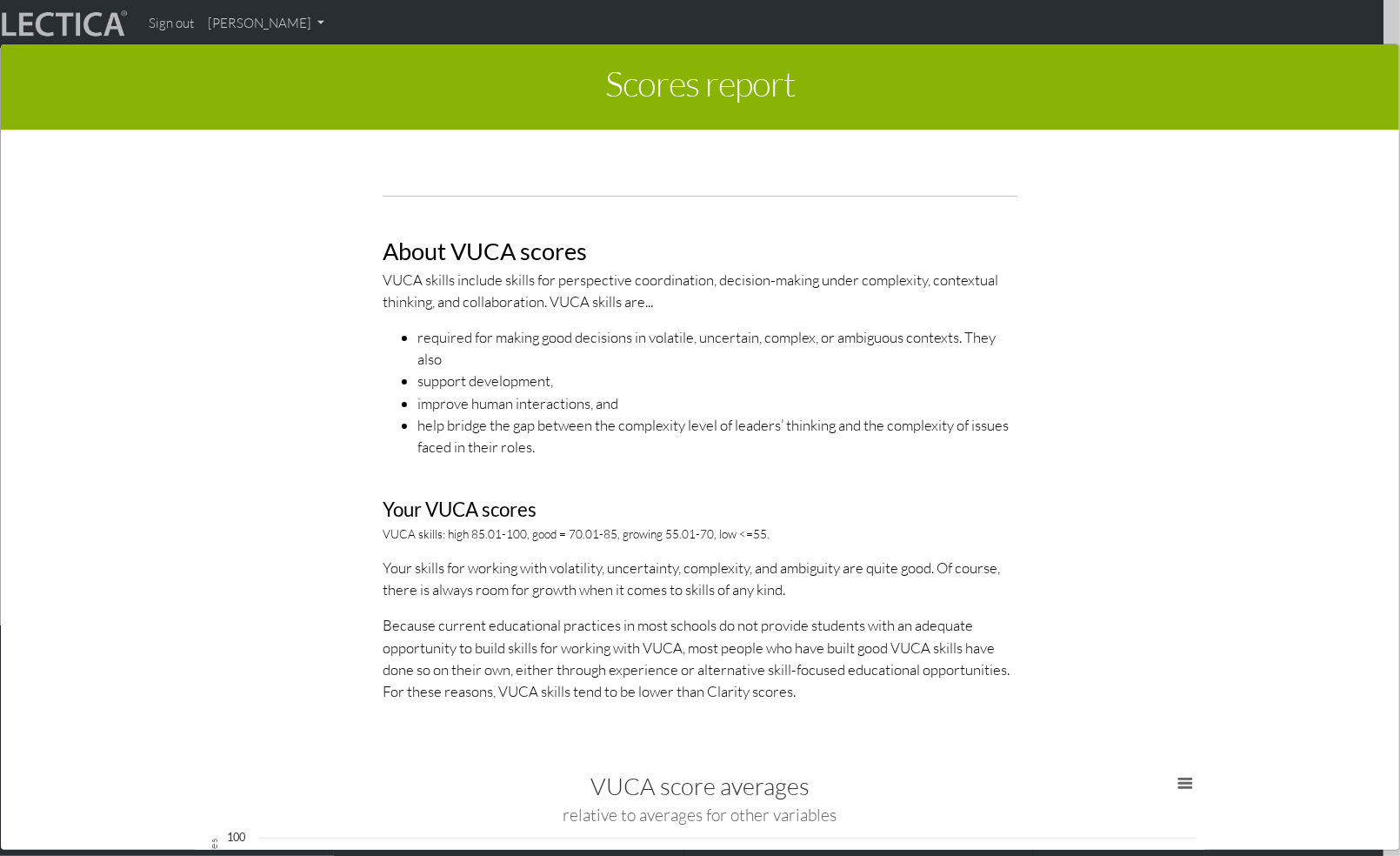
scroll to position [2407, 0]
click at [615, 365] on li "required for making good decisions in volatile, uncertain, complex, or ambiguou…" at bounding box center [717, 347] width 600 height 44
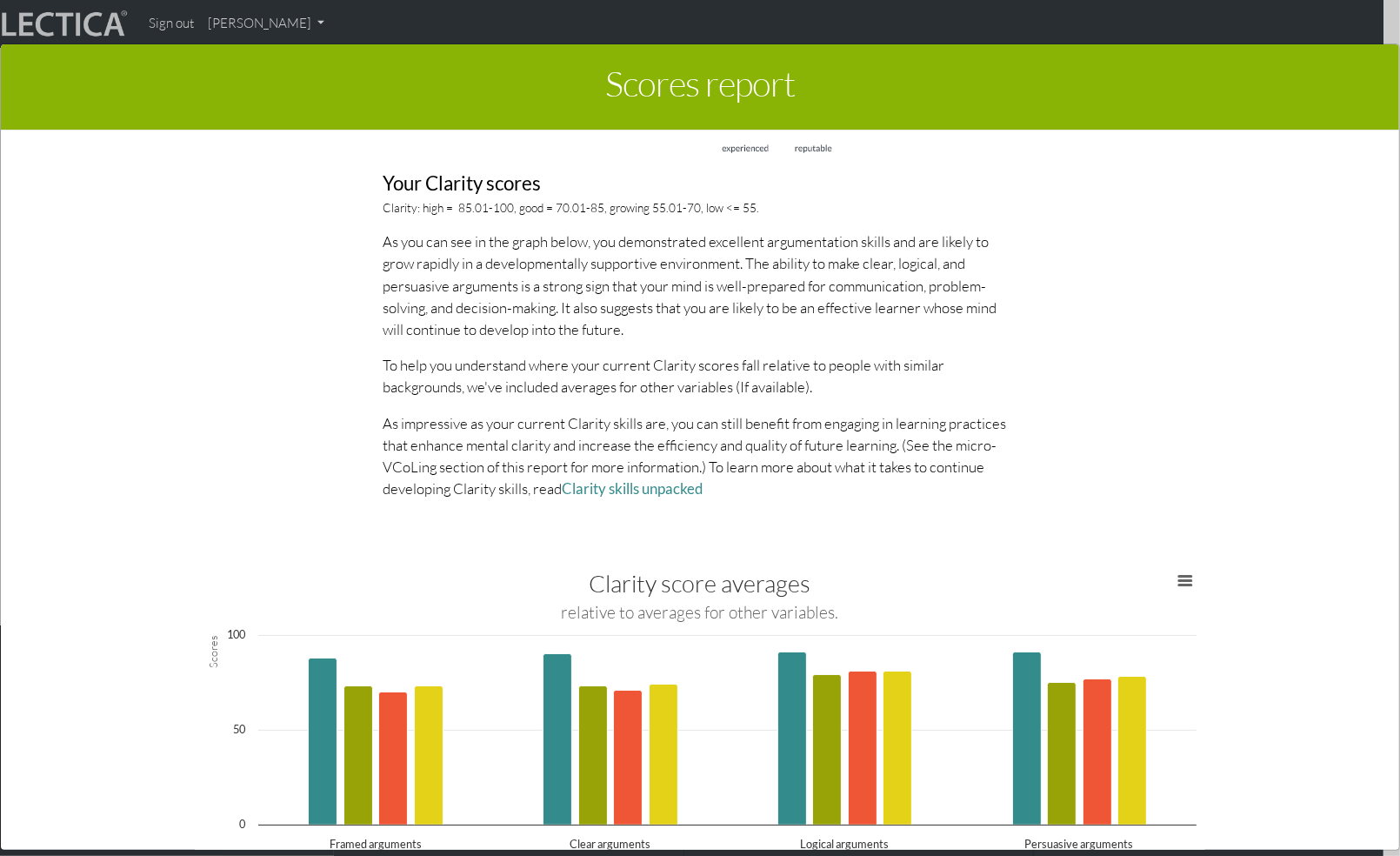
scroll to position [1584, 0]
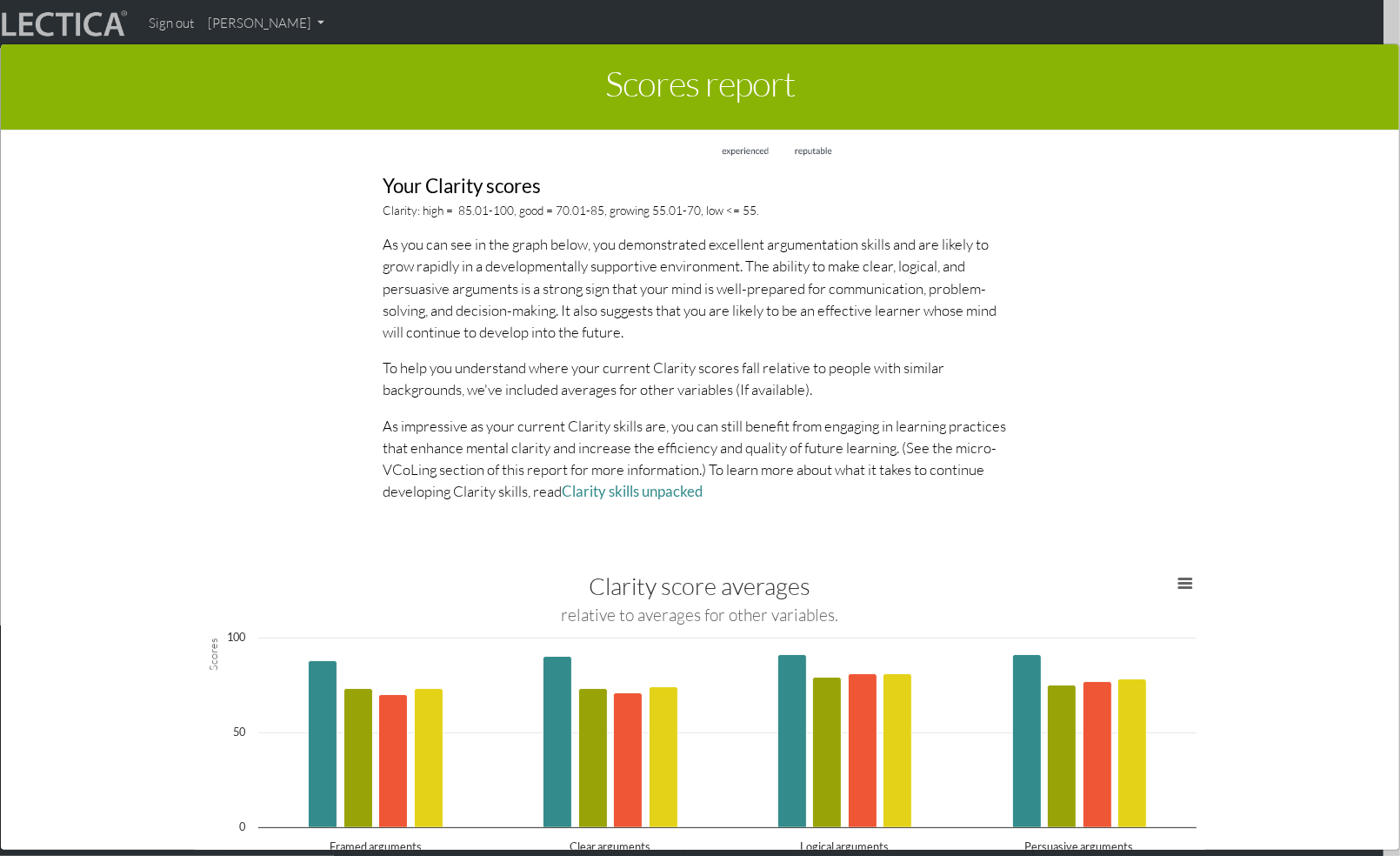
click at [417, 465] on p "As impressive as your current Clarity skills are, you can still benefit from en…" at bounding box center [700, 459] width 635 height 88
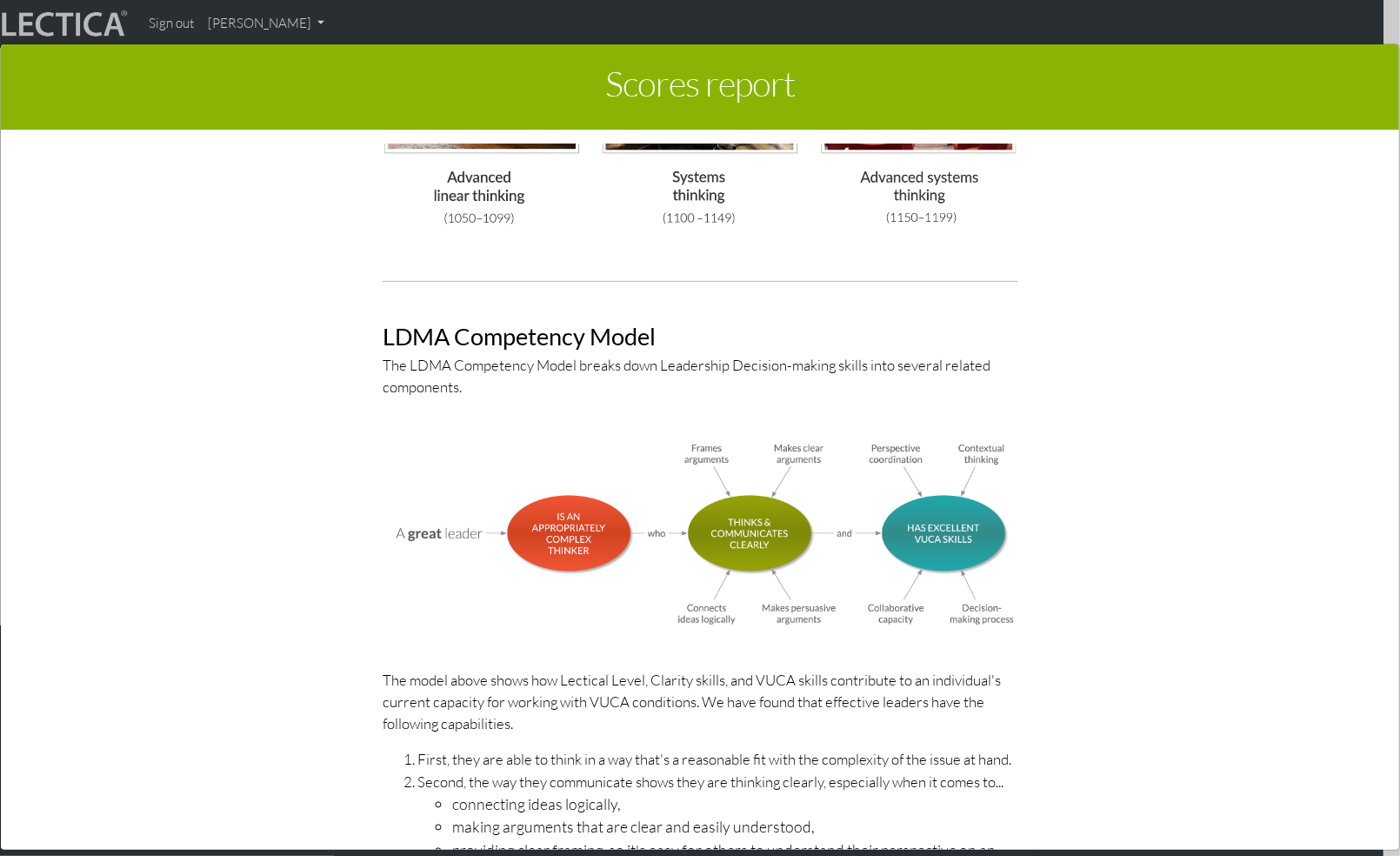
scroll to position [4892, 0]
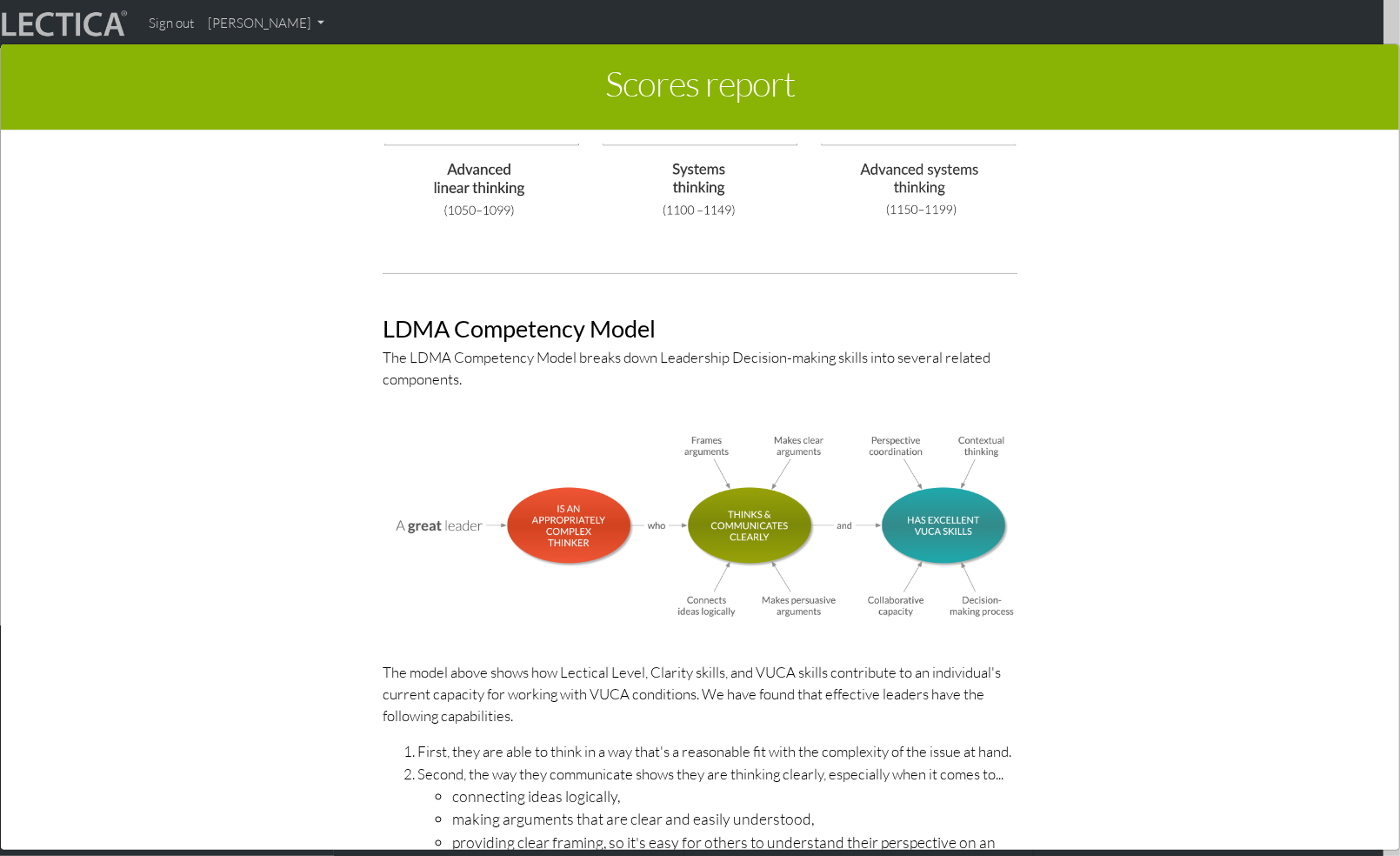
click at [684, 357] on p "The LDMA Competency Model breaks down Leadership Decision-making skills into se…" at bounding box center [700, 368] width 635 height 44
click at [747, 358] on p "The LDMA Competency Model breaks down Leadership Decision-making skills into se…" at bounding box center [700, 368] width 635 height 44
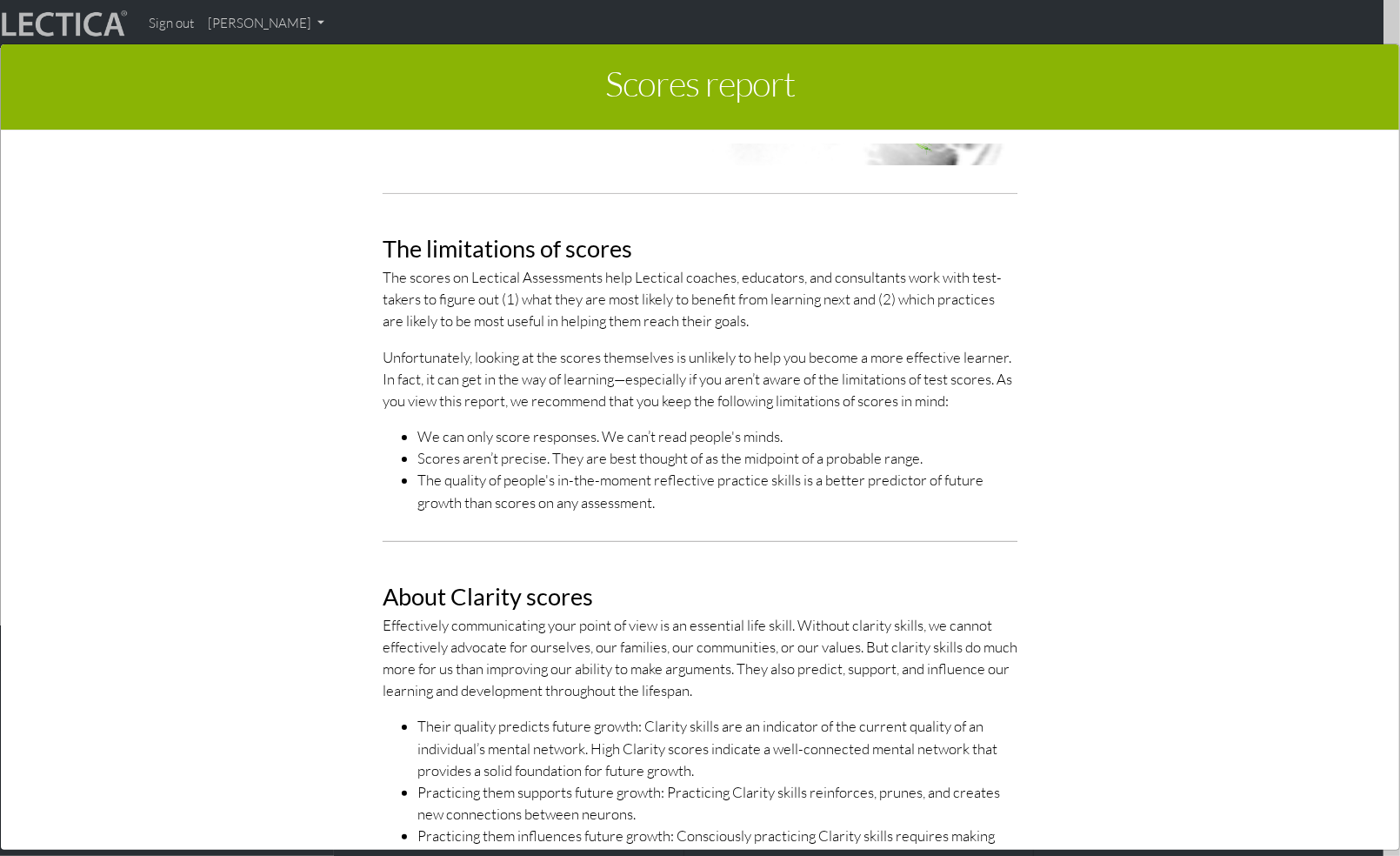
scroll to position [0, 0]
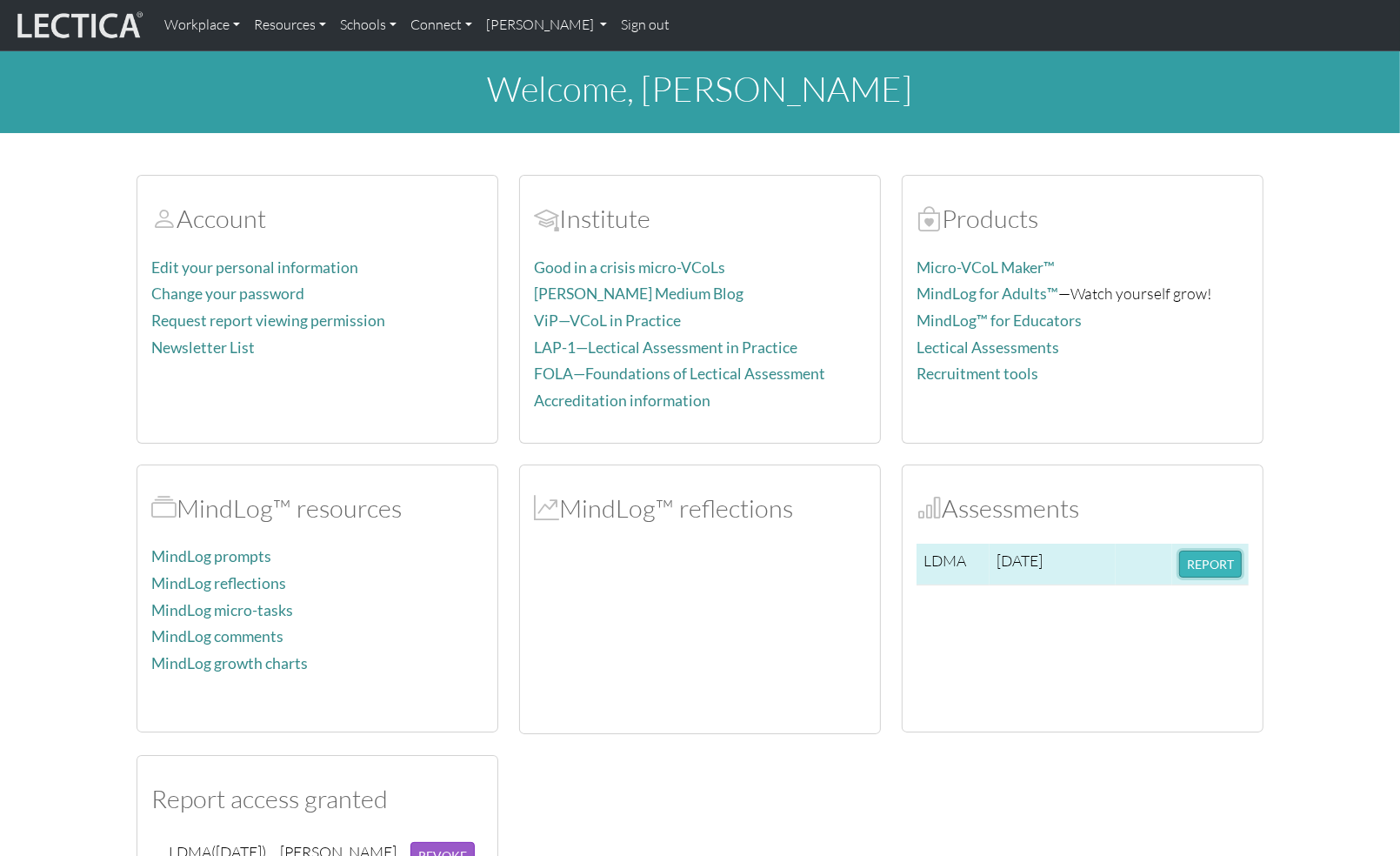
click at [1212, 560] on button "REPORT" at bounding box center [1210, 564] width 63 height 27
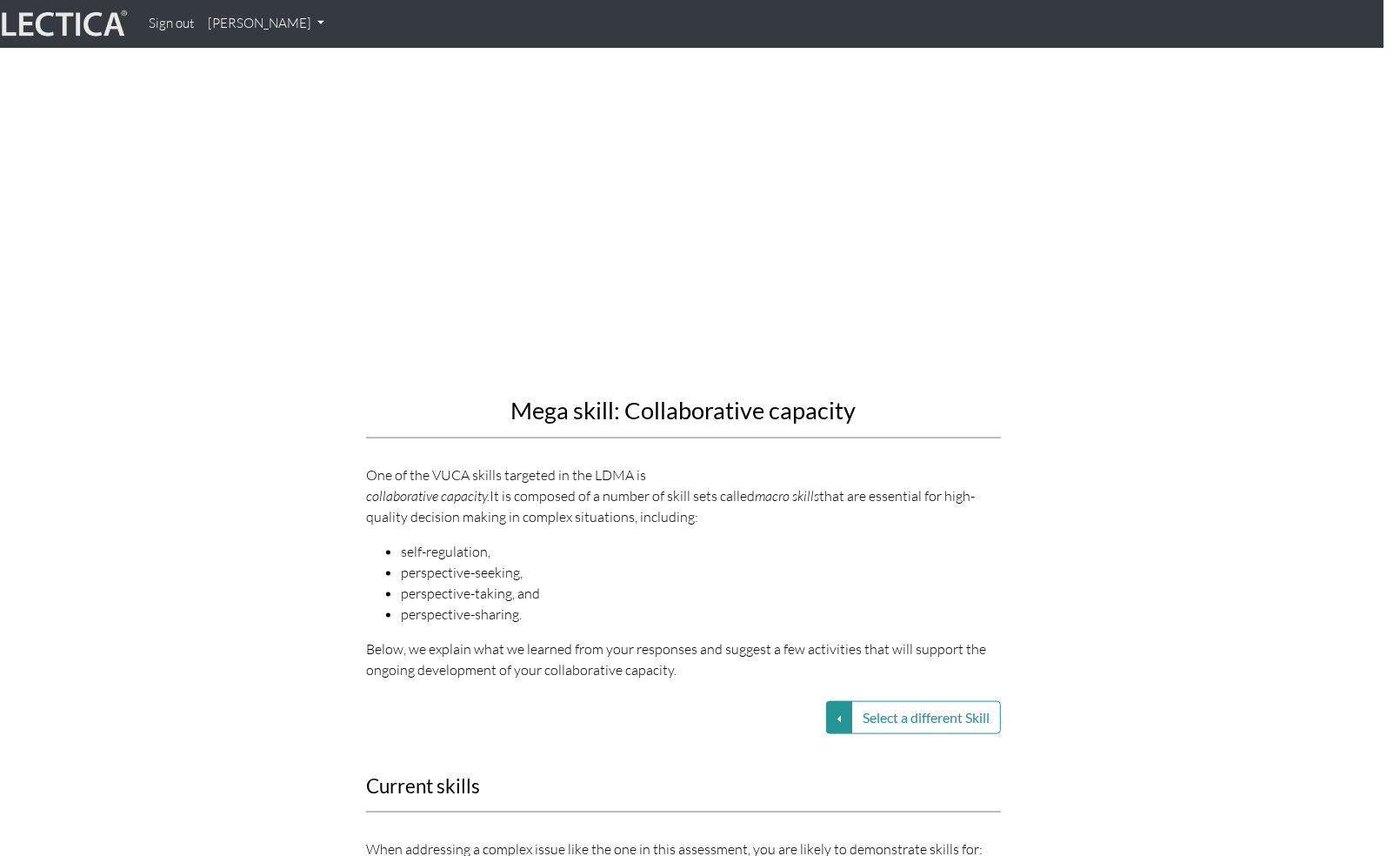
scroll to position [1741, 17]
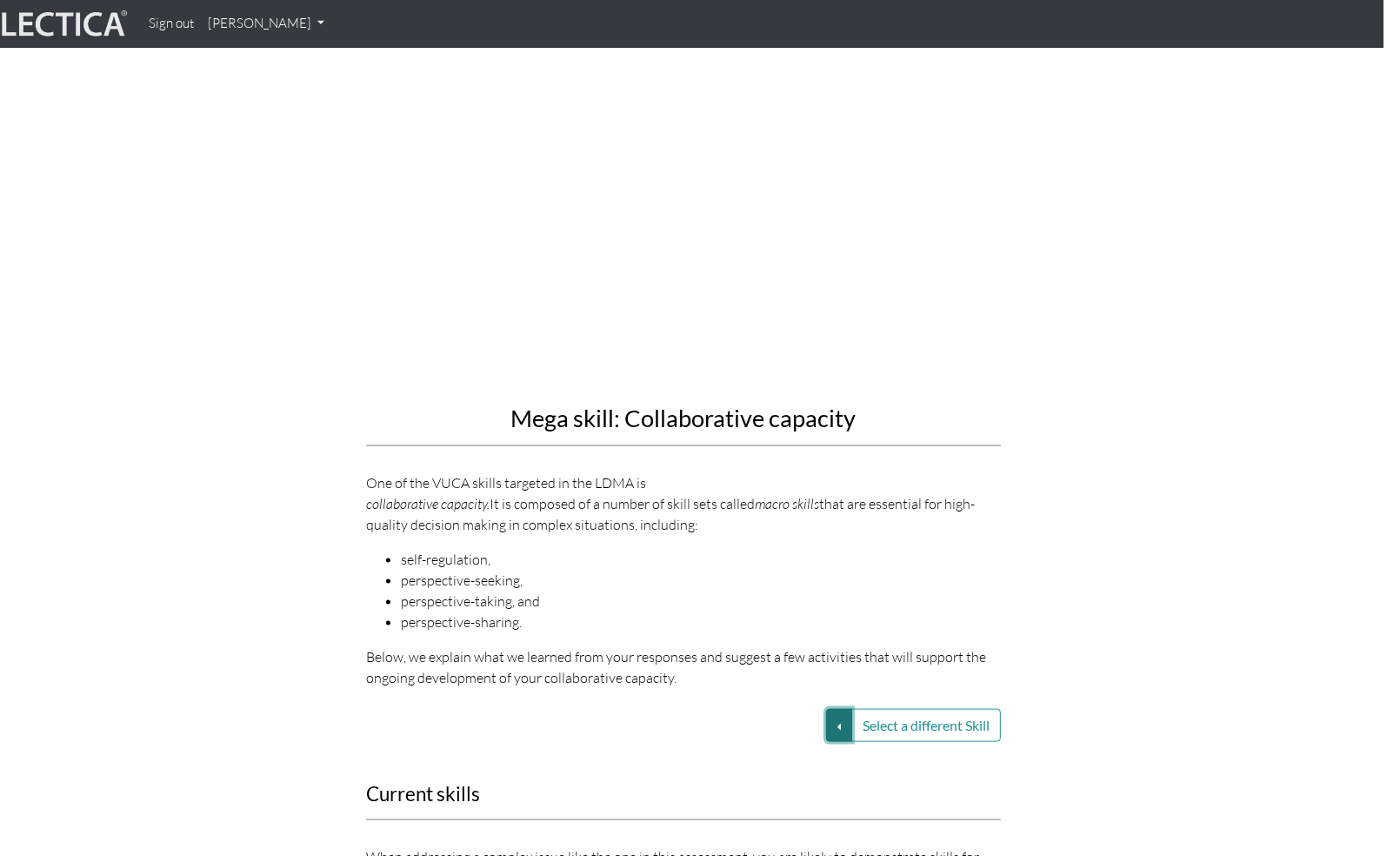
click at [835, 709] on button "Select a different Skill" at bounding box center [839, 725] width 26 height 33
click at [734, 717] on link "VUCA—Collaborative capacity" at bounding box center [716, 726] width 186 height 20
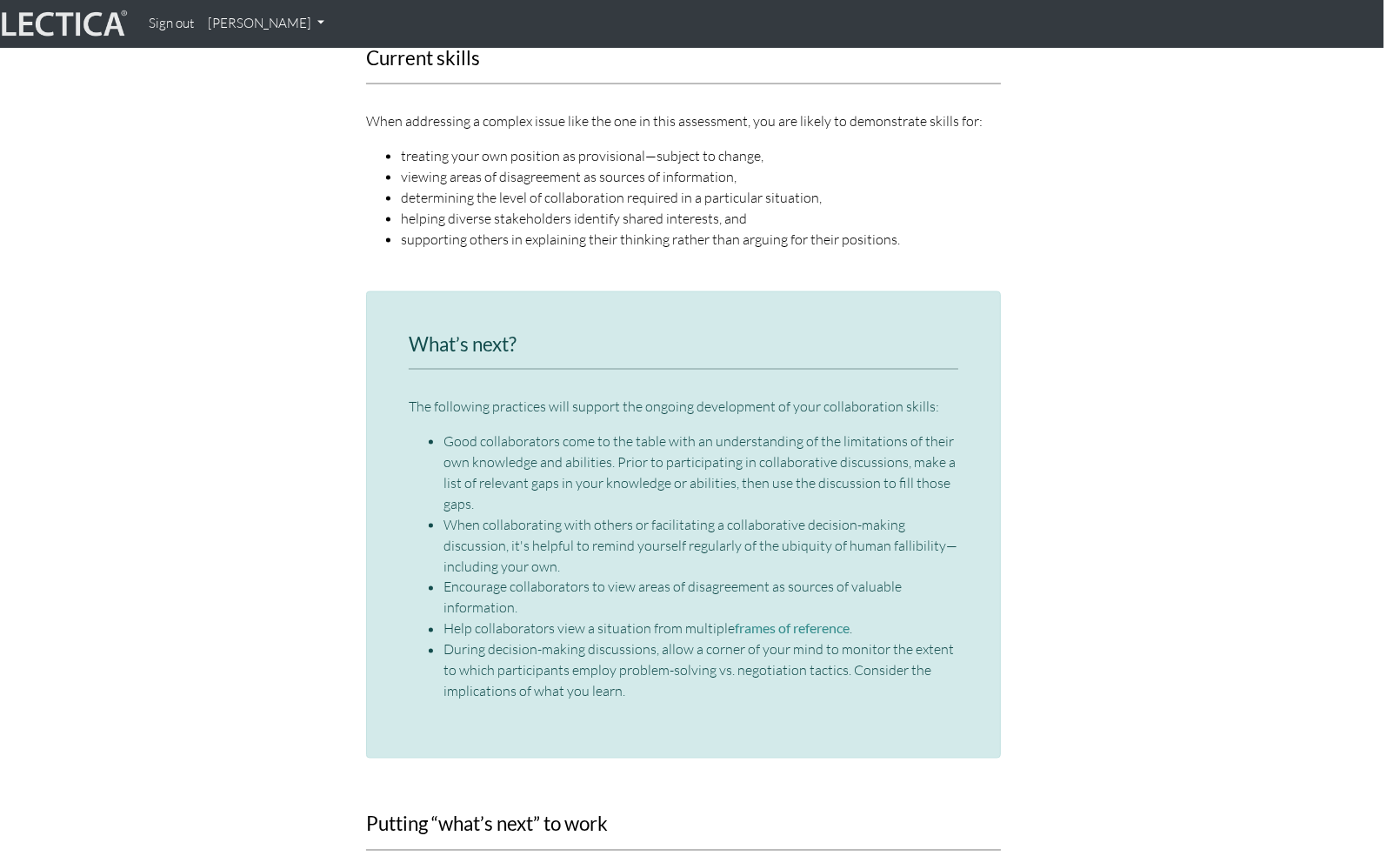
scroll to position [2476, 17]
